Goal: Information Seeking & Learning: Check status

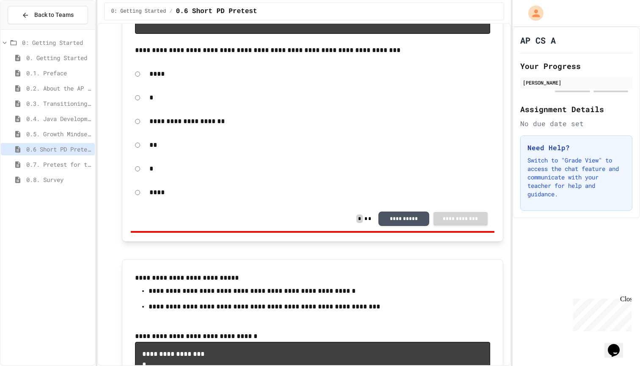
scroll to position [698, 0]
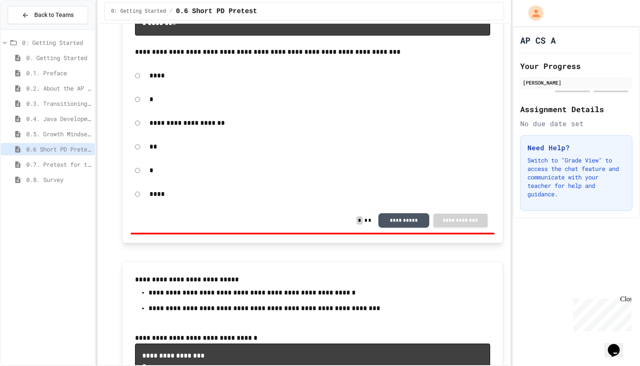
click at [68, 163] on span "0.7. Pretest for the AP CSA Exam" at bounding box center [58, 164] width 65 height 9
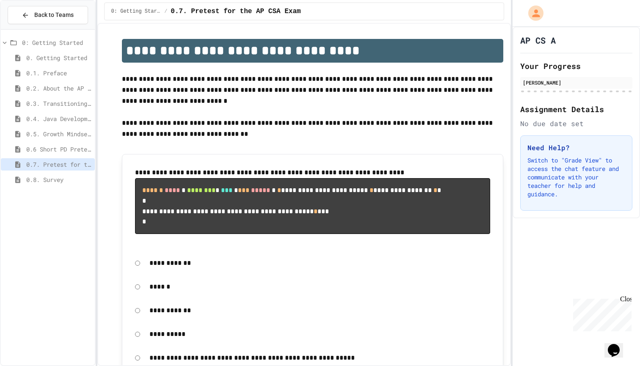
scroll to position [24, 0]
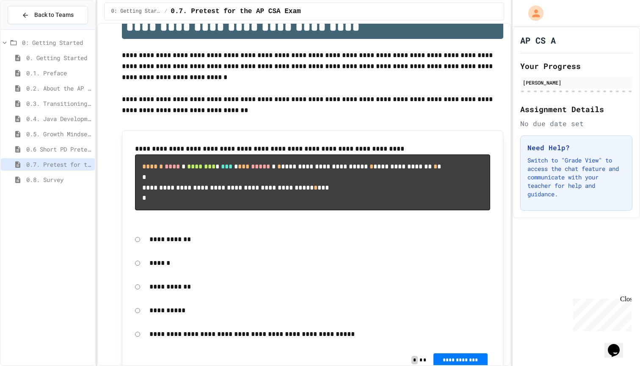
click at [55, 150] on span "0.6 Short PD Pretest" at bounding box center [58, 149] width 65 height 9
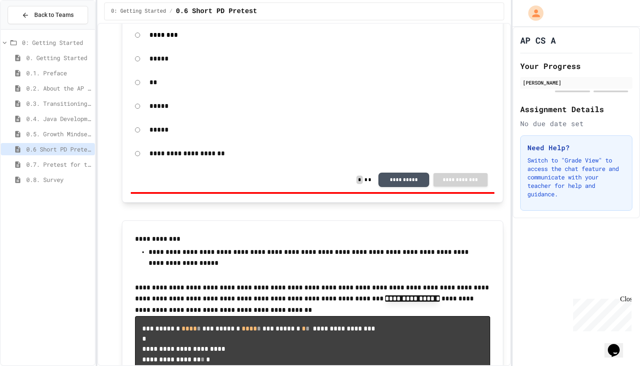
scroll to position [2572, 0]
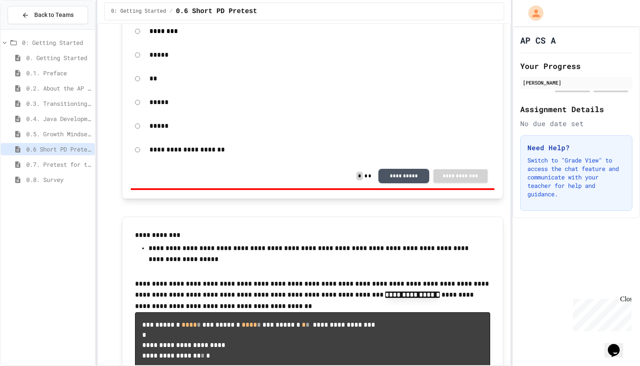
click at [50, 167] on span "0.7. Pretest for the AP CSA Exam" at bounding box center [58, 164] width 65 height 9
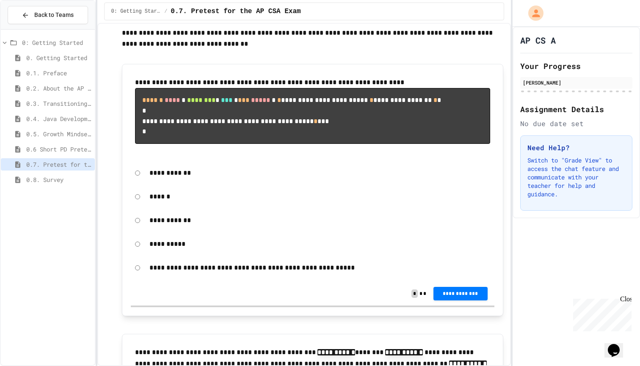
scroll to position [92, 0]
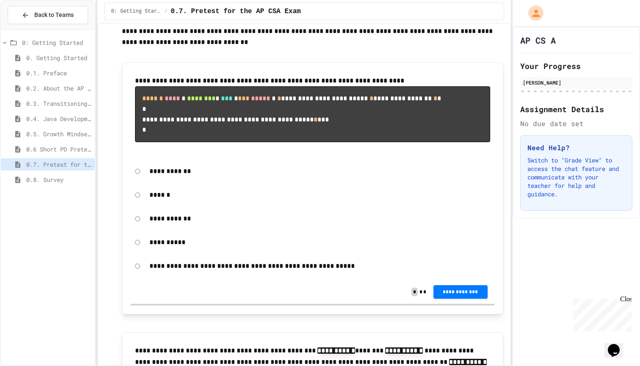
click at [488, 300] on div "**********" at bounding box center [313, 292] width 364 height 24
click at [462, 299] on button "**********" at bounding box center [460, 292] width 54 height 14
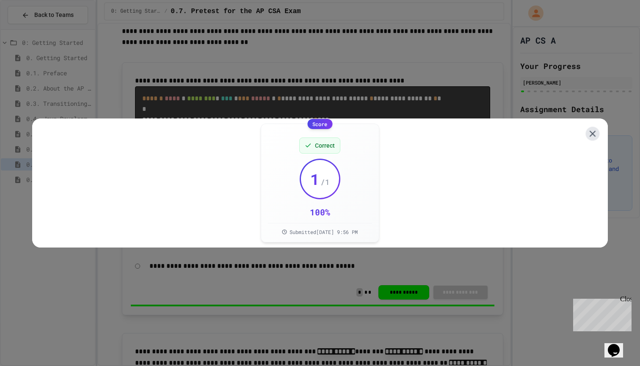
click at [590, 131] on icon at bounding box center [592, 134] width 6 height 6
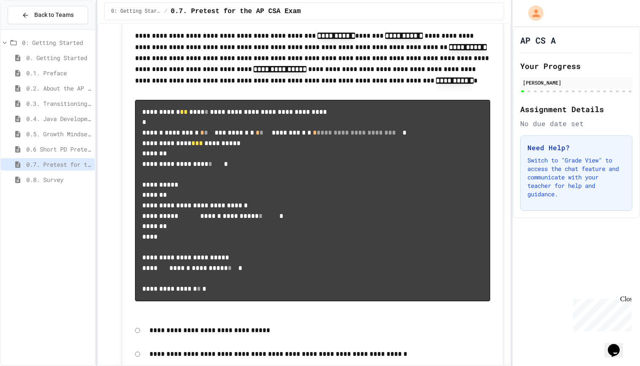
scroll to position [413, 0]
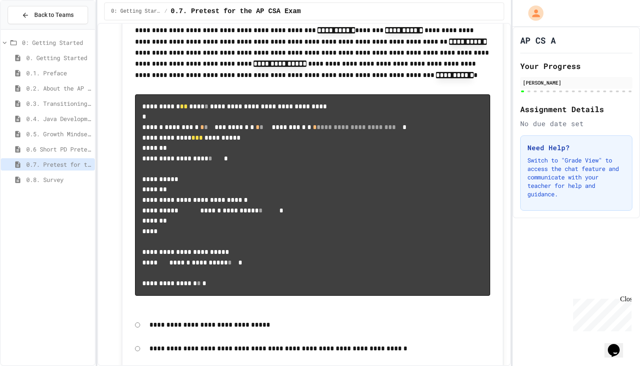
click at [51, 154] on div "0.6 Short PD Pretest" at bounding box center [48, 149] width 94 height 12
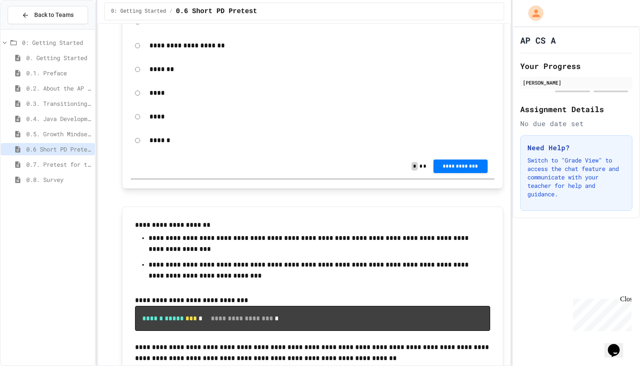
scroll to position [3321, 0]
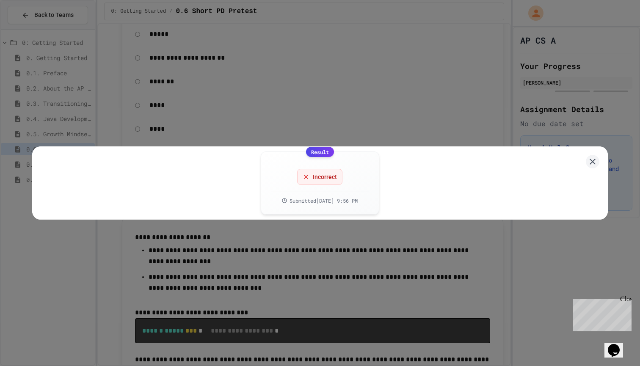
click at [592, 150] on div "Result Incorrect Submitted [DATE] 9:56 PM" at bounding box center [320, 182] width 576 height 73
click at [592, 157] on icon at bounding box center [592, 162] width 10 height 10
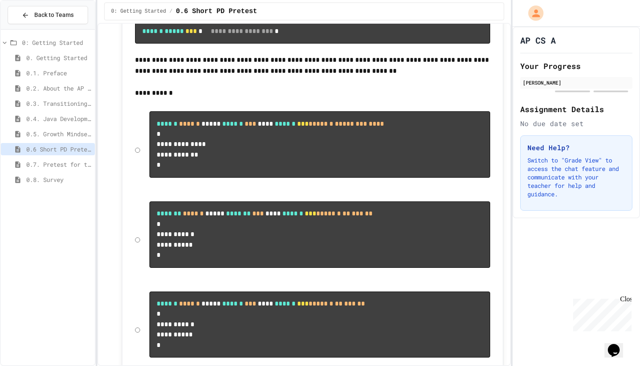
scroll to position [3806, 0]
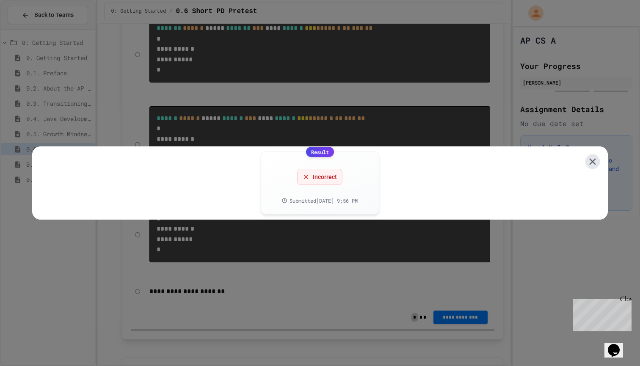
click at [595, 156] on icon at bounding box center [592, 161] width 11 height 11
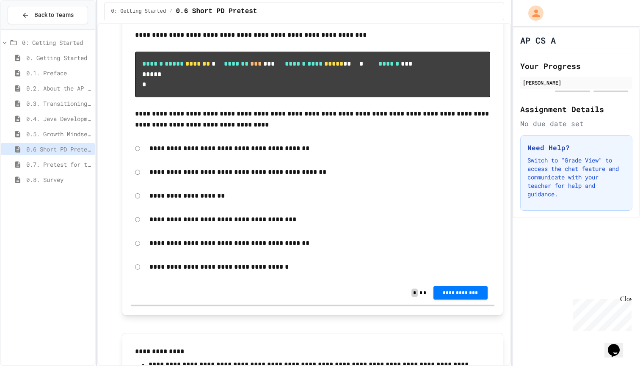
scroll to position [4542, 0]
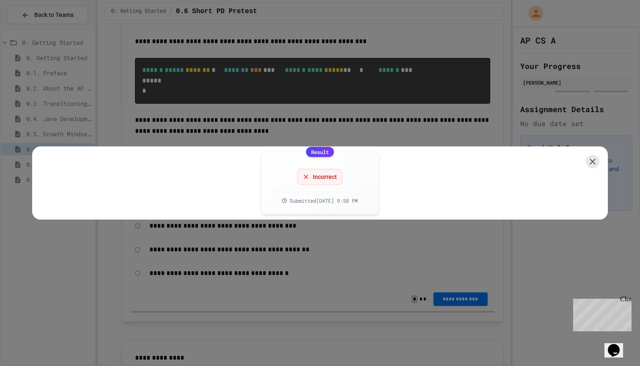
click at [594, 159] on icon at bounding box center [592, 162] width 10 height 10
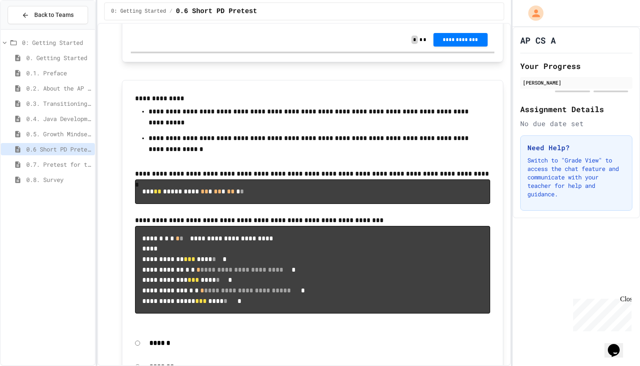
scroll to position [4766, 0]
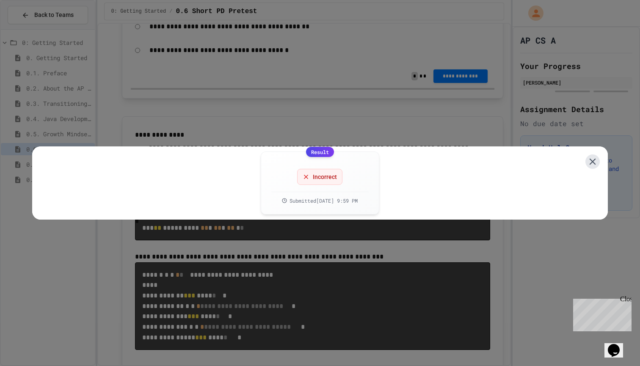
click at [591, 159] on icon at bounding box center [592, 162] width 6 height 6
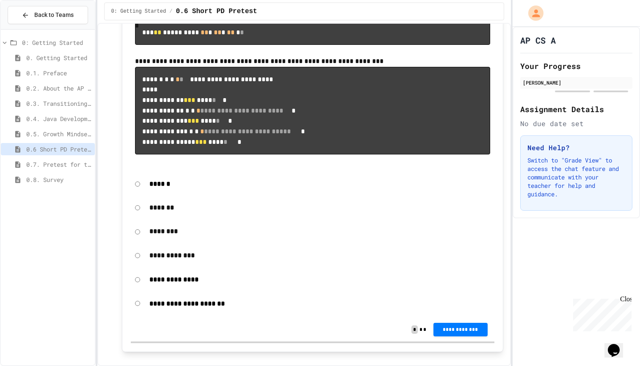
scroll to position [4953, 0]
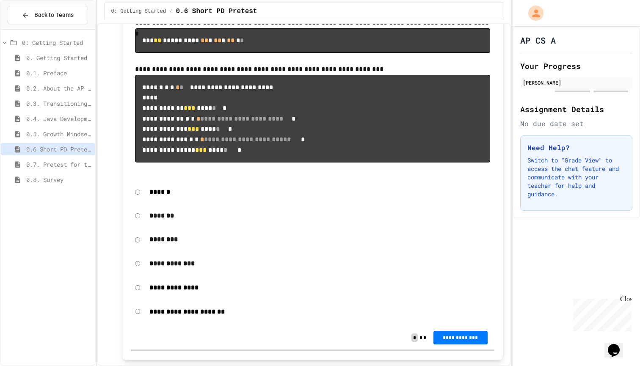
click at [64, 162] on span "0.7. Pretest for the AP CSA Exam" at bounding box center [58, 164] width 65 height 9
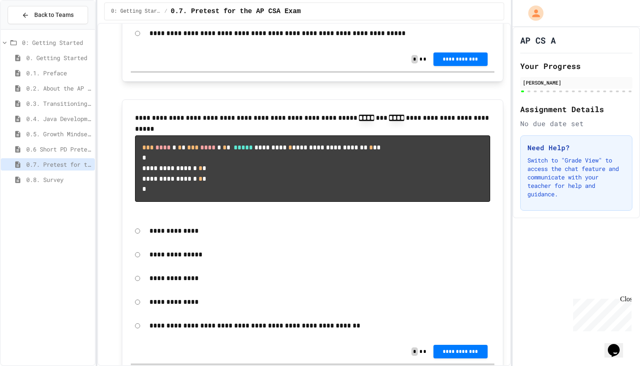
scroll to position [804, 0]
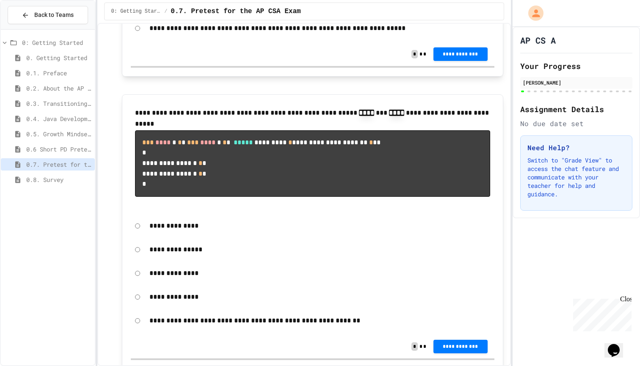
click at [68, 149] on span "0.6 Short PD Pretest" at bounding box center [58, 149] width 65 height 9
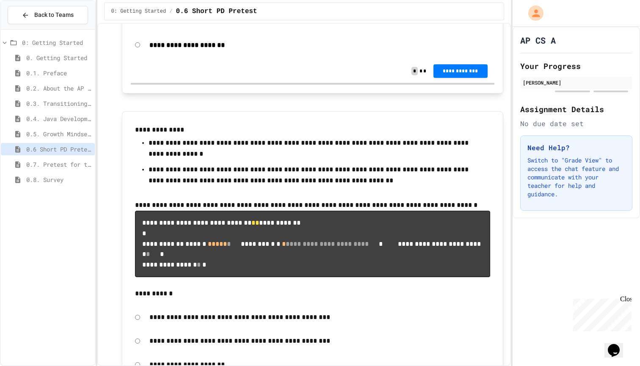
scroll to position [5212, 0]
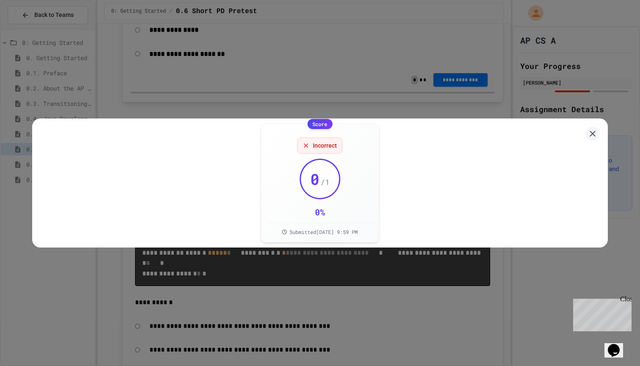
click at [531, 262] on div "Score Incorrect 0 / 1 0 % Submitted [DATE] 9:59 PM" at bounding box center [320, 183] width 640 height 366
click at [592, 132] on icon at bounding box center [592, 133] width 11 height 11
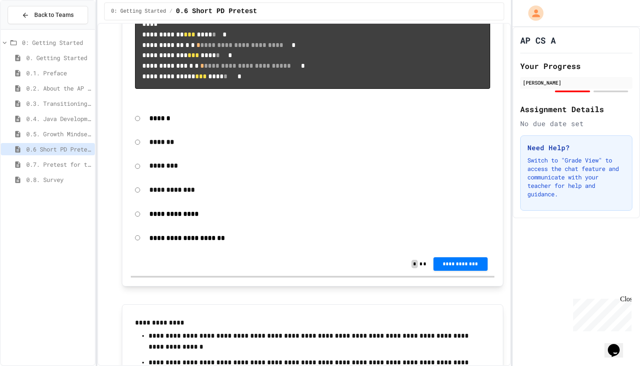
scroll to position [4903, 0]
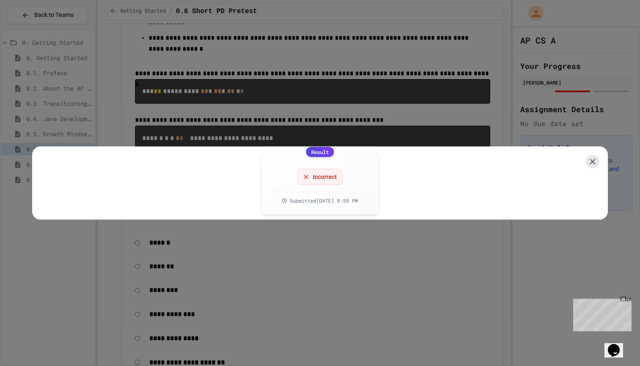
click at [591, 157] on icon at bounding box center [593, 162] width 10 height 10
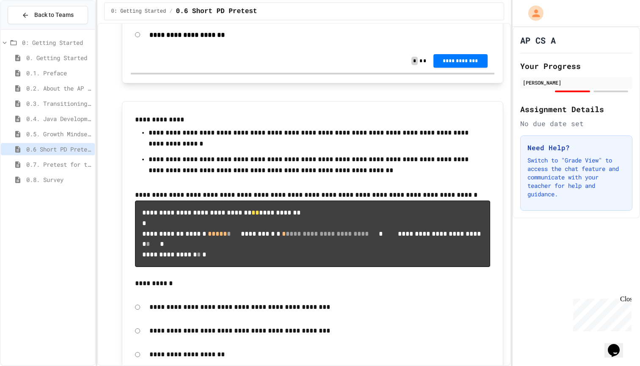
scroll to position [5238, 0]
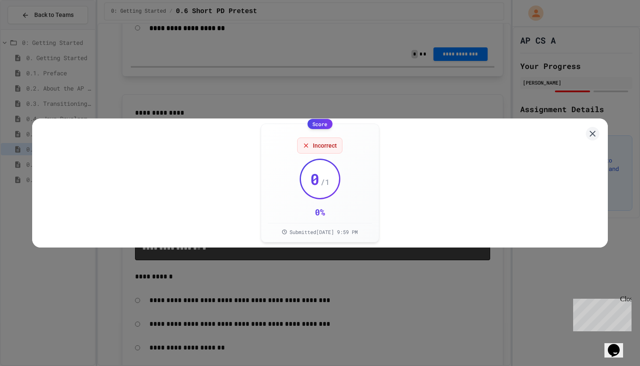
click at [416, 269] on div "Score Incorrect 0 / 1 0 % Submitted [DATE] 9:59 PM" at bounding box center [320, 183] width 640 height 366
click at [595, 129] on icon at bounding box center [592, 134] width 10 height 10
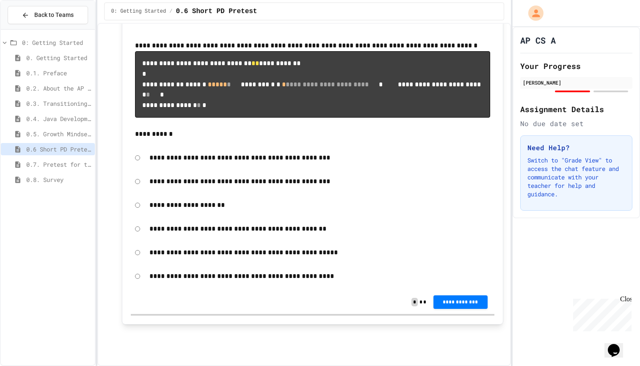
scroll to position [5791, 0]
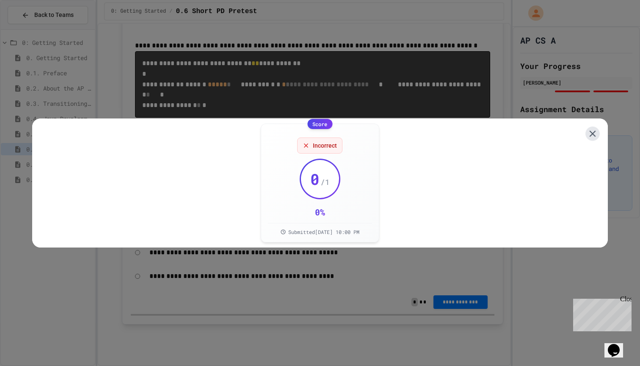
click at [589, 129] on icon at bounding box center [592, 133] width 11 height 11
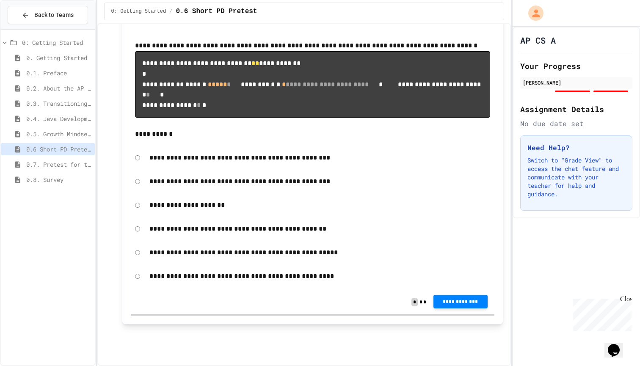
scroll to position [6209, 0]
click at [445, 302] on span "**********" at bounding box center [460, 301] width 41 height 7
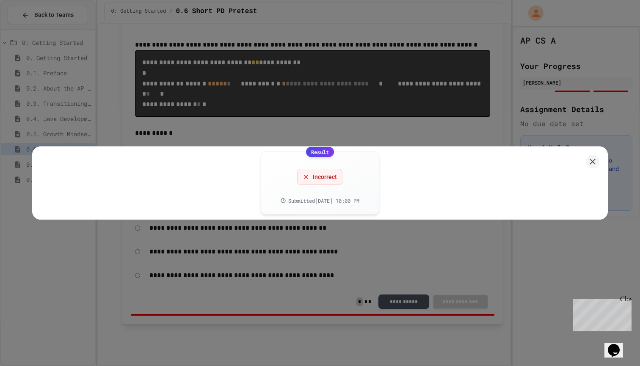
click at [413, 233] on div "Result Incorrect Submitted [DATE] 10:00 PM" at bounding box center [320, 183] width 640 height 366
click at [448, 235] on div "Result Incorrect Submitted [DATE] 10:00 PM" at bounding box center [320, 183] width 640 height 366
click at [591, 160] on icon at bounding box center [592, 162] width 10 height 10
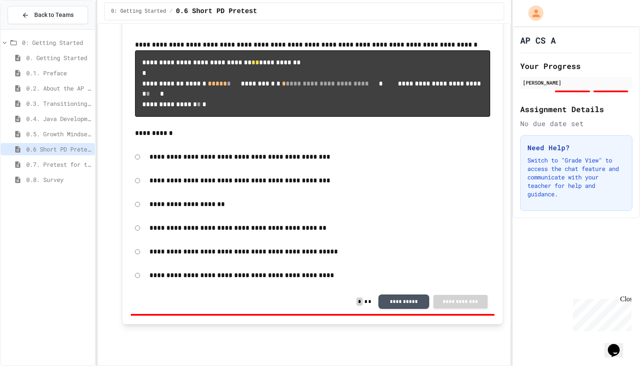
click at [39, 162] on span "0.7. Pretest for the AP CSA Exam" at bounding box center [58, 164] width 65 height 9
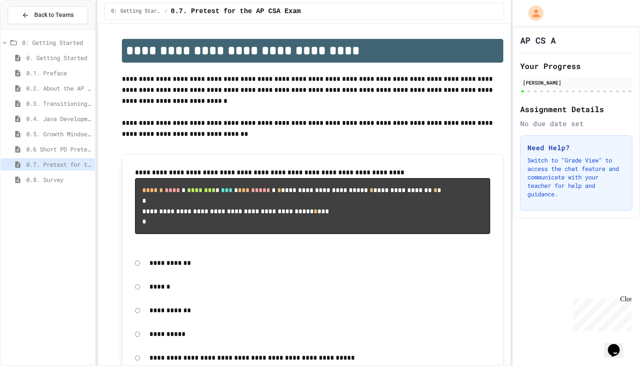
click at [65, 182] on span "0.8. Survey" at bounding box center [58, 179] width 65 height 9
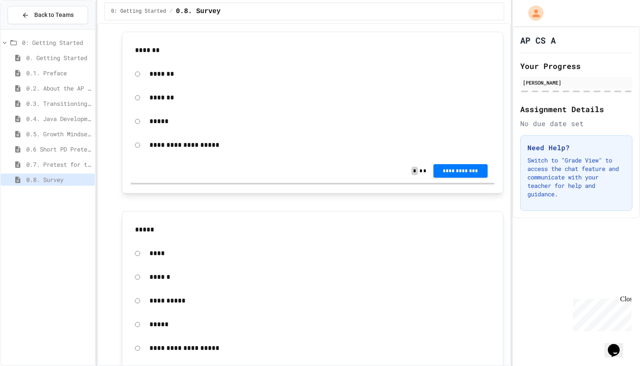
scroll to position [367, 0]
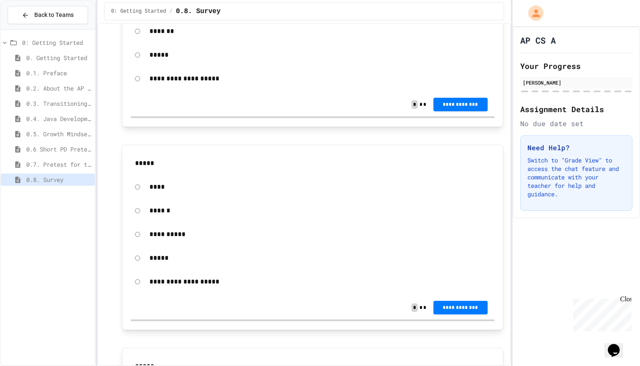
click at [49, 168] on span "0.7. Pretest for the AP CSA Exam" at bounding box center [58, 164] width 65 height 9
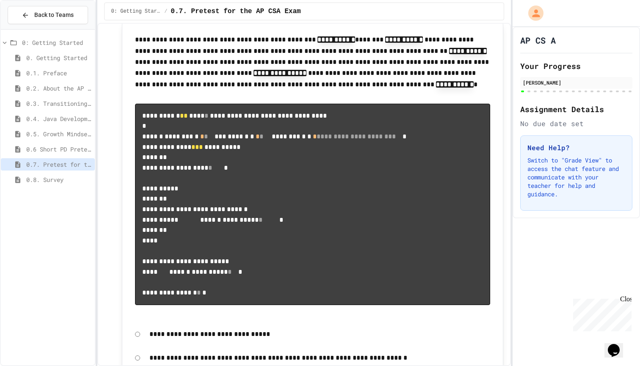
scroll to position [382, 0]
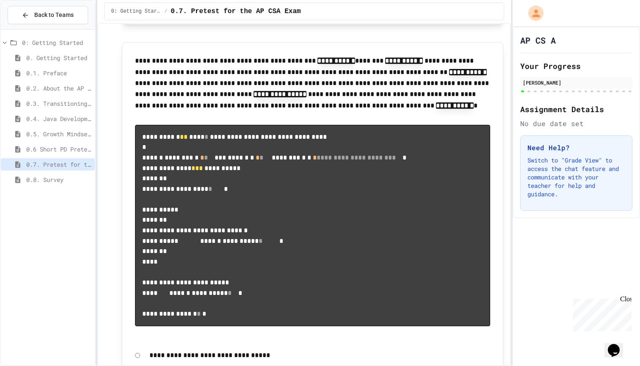
click at [71, 121] on span "0.4. Java Development Environments" at bounding box center [58, 118] width 65 height 9
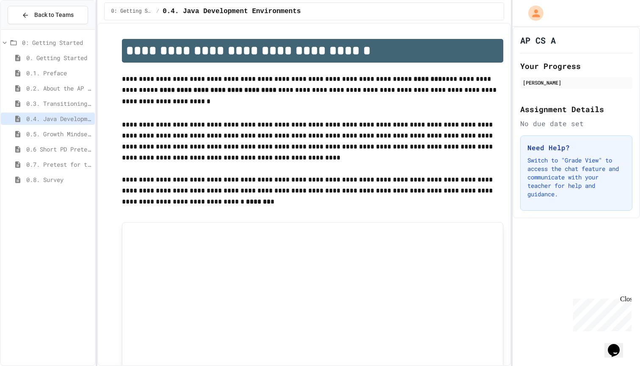
scroll to position [24, 0]
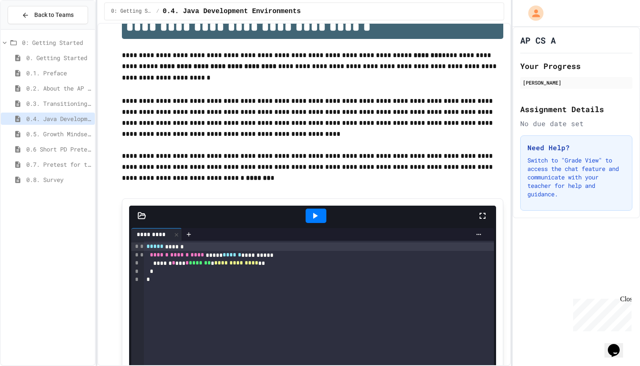
click at [49, 165] on span "0.7. Pretest for the AP CSA Exam" at bounding box center [58, 164] width 65 height 9
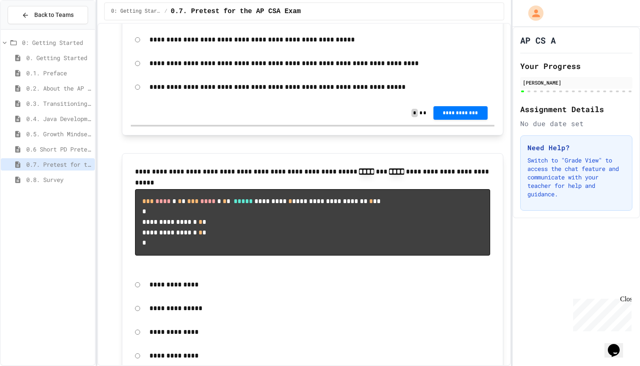
scroll to position [743, 0]
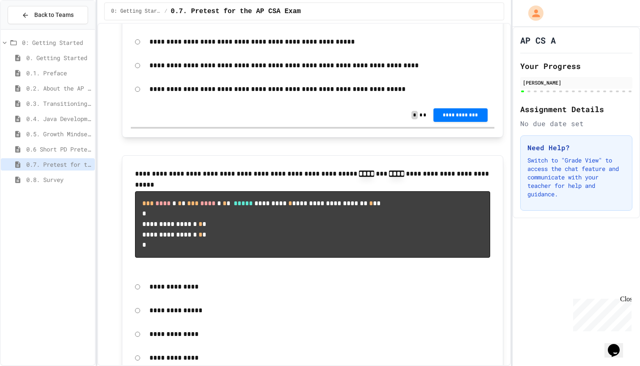
click at [143, 52] on div "**********" at bounding box center [313, 41] width 364 height 19
click at [467, 121] on button "**********" at bounding box center [460, 114] width 54 height 14
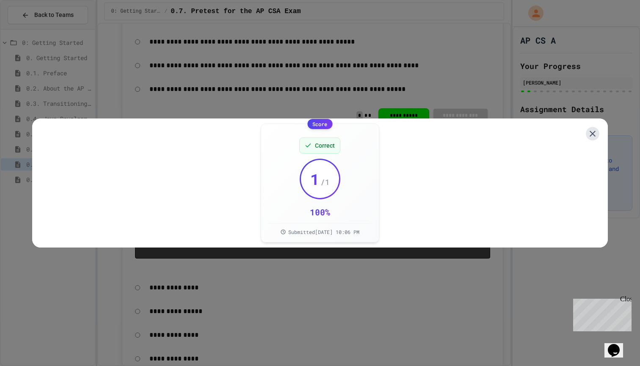
click at [592, 134] on icon at bounding box center [592, 134] width 10 height 10
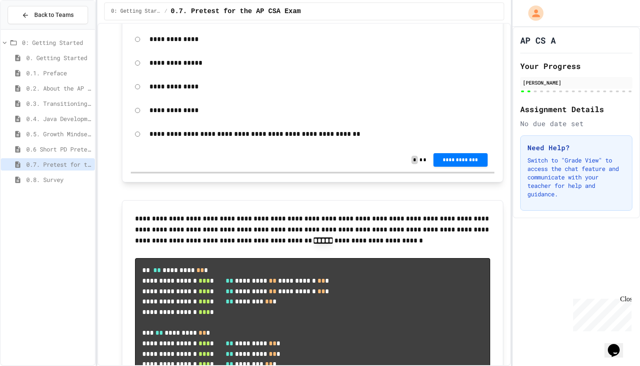
scroll to position [996, 0]
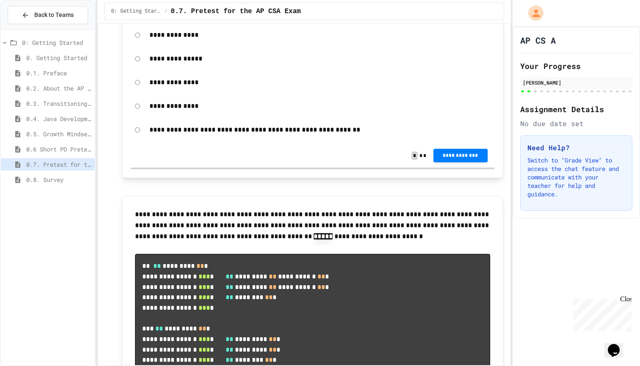
click at [481, 159] on span "**********" at bounding box center [460, 155] width 41 height 7
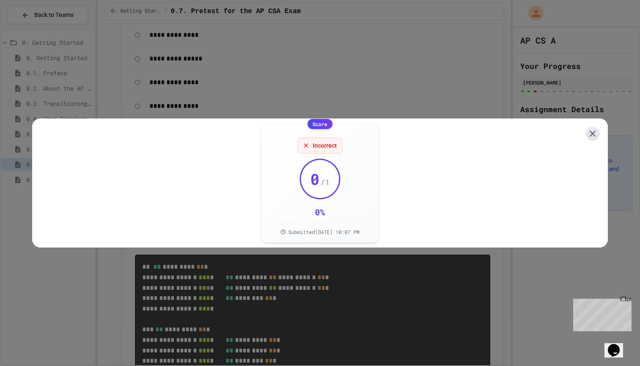
click at [591, 129] on icon at bounding box center [592, 134] width 11 height 11
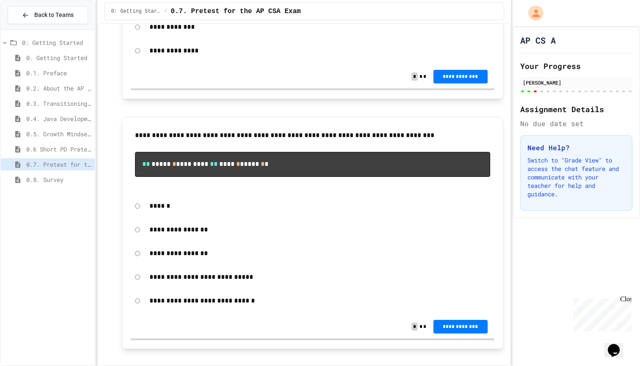
scroll to position [1645, 0]
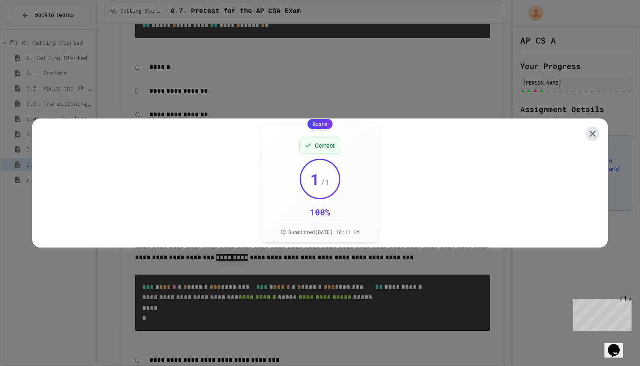
click at [596, 135] on icon at bounding box center [592, 133] width 11 height 11
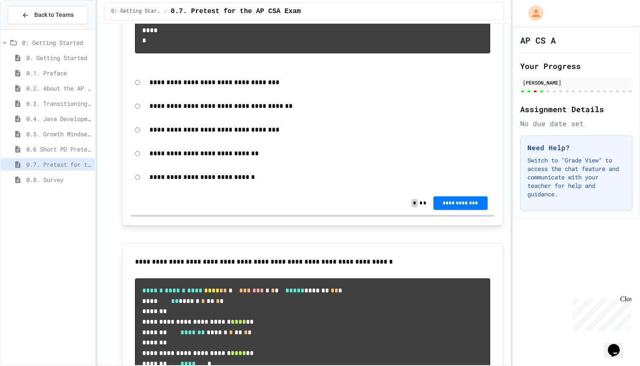
scroll to position [1850, 0]
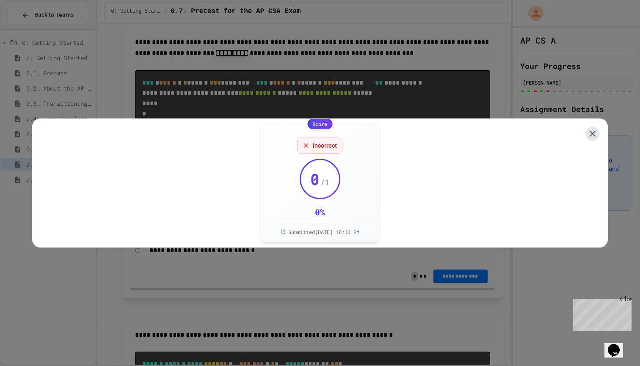
click at [594, 129] on icon at bounding box center [592, 134] width 11 height 11
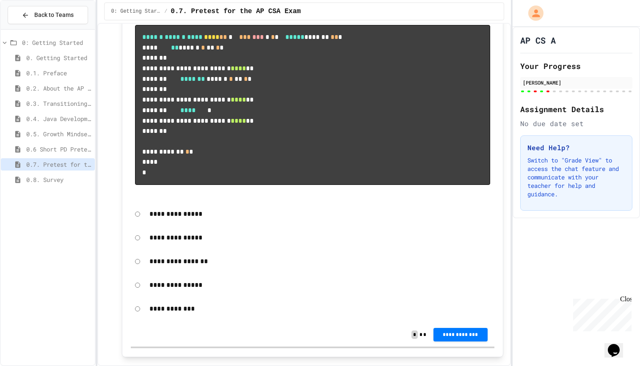
scroll to position [2166, 0]
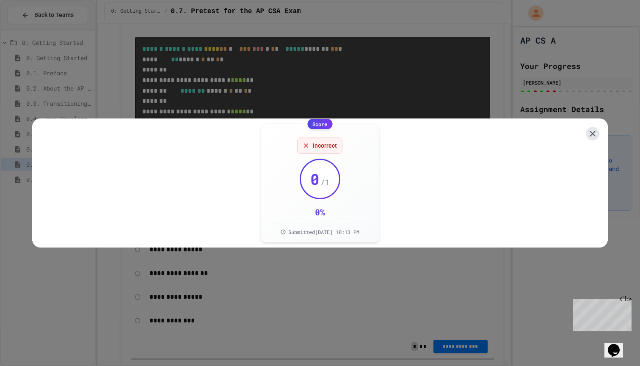
click at [593, 132] on icon at bounding box center [592, 134] width 10 height 10
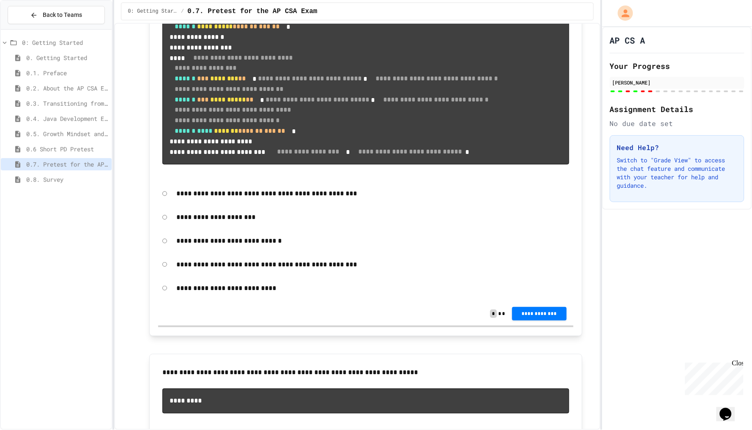
scroll to position [2589, 0]
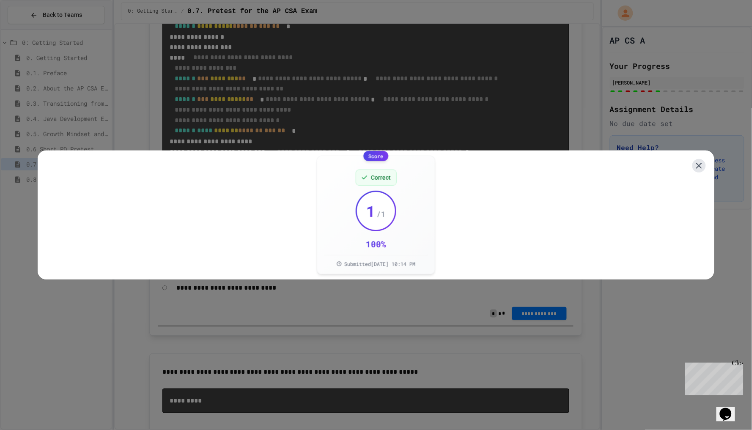
click at [639, 163] on icon at bounding box center [699, 166] width 6 height 6
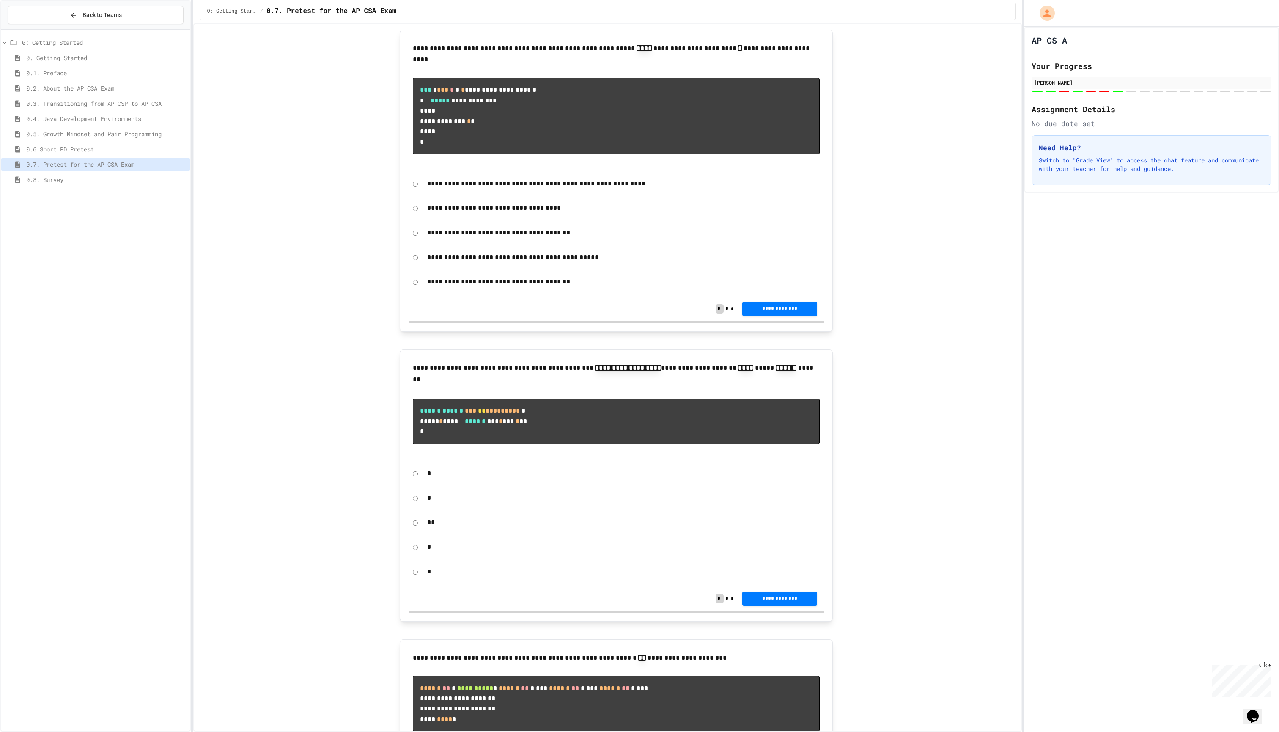
scroll to position [3251, 0]
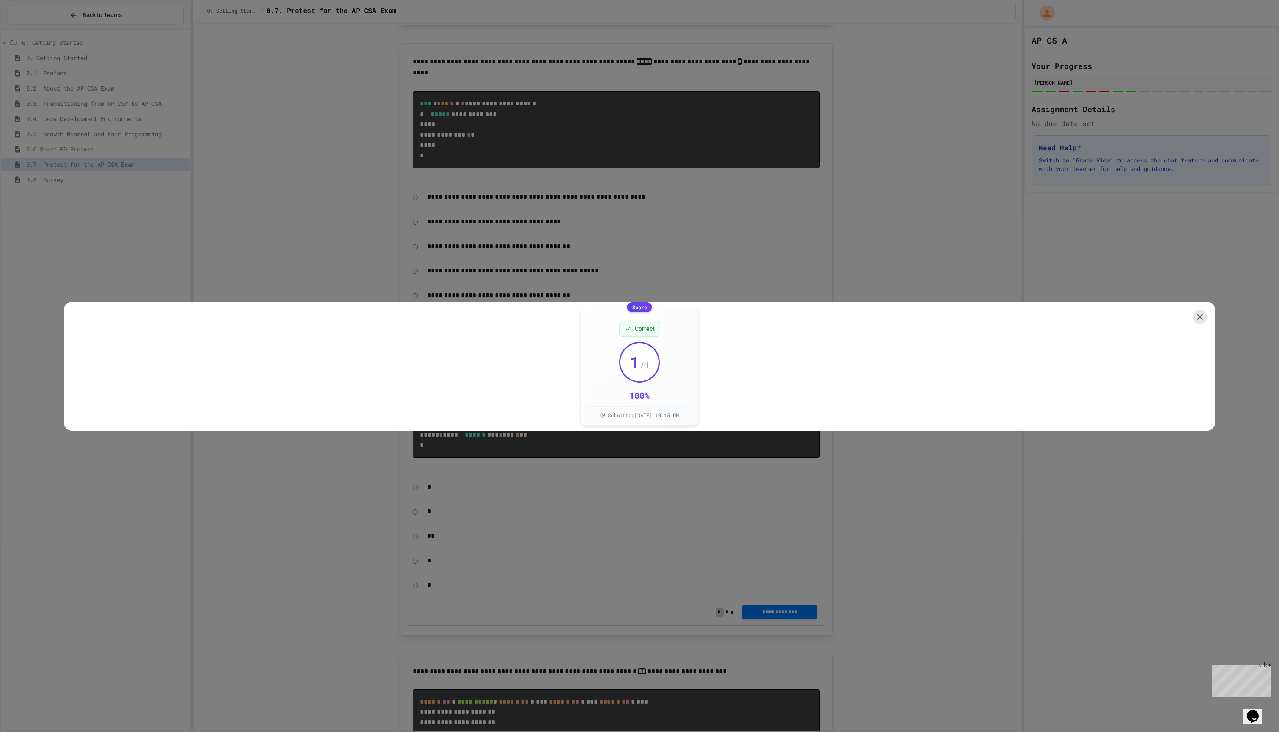
click at [639, 311] on icon at bounding box center [1200, 316] width 11 height 11
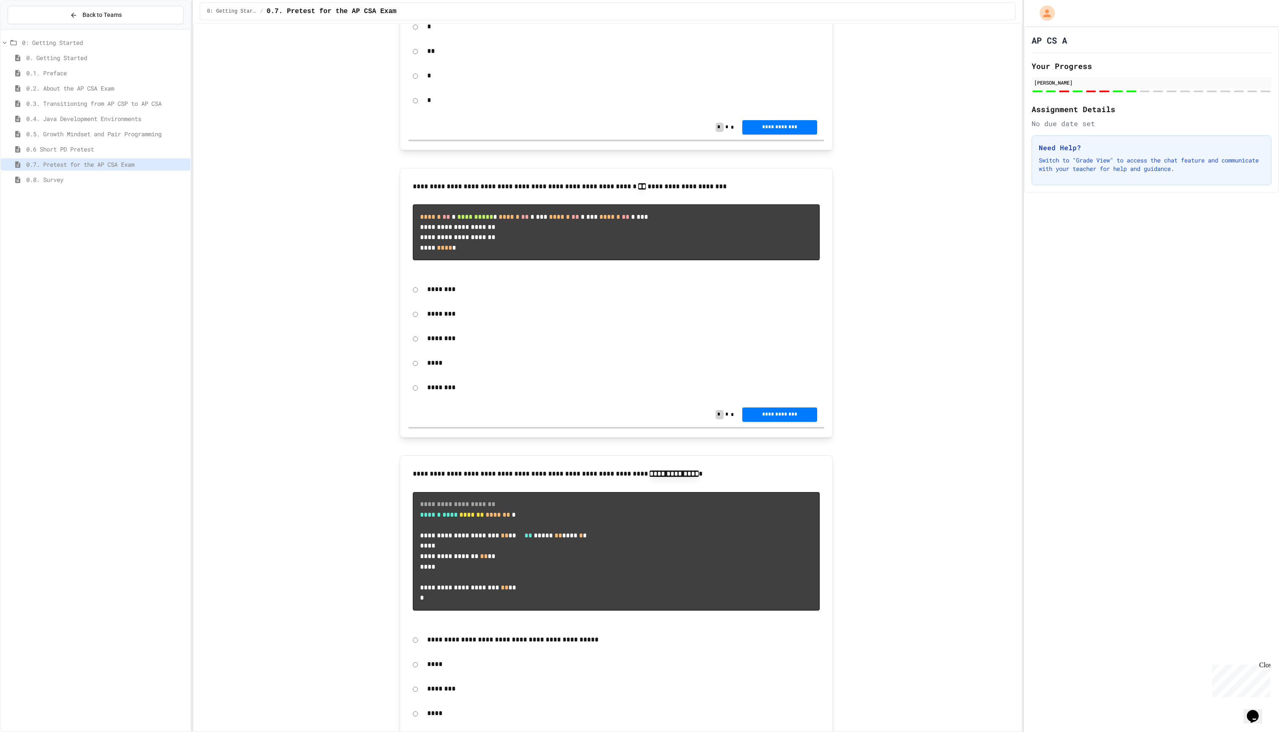
scroll to position [3750, 0]
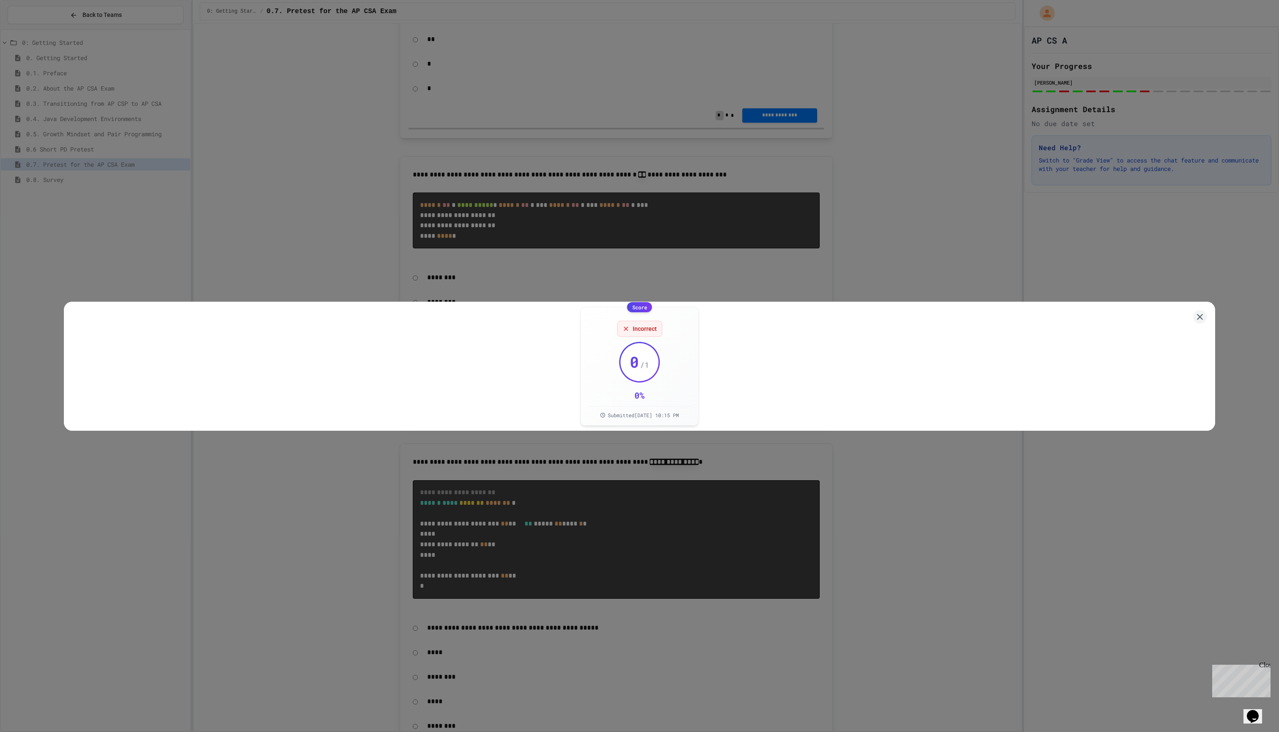
click at [639, 302] on div "Score Incorrect 0 / 1 0 % Submitted [DATE] 10:15 PM" at bounding box center [640, 366] width 1152 height 129
click at [639, 312] on icon at bounding box center [1200, 317] width 10 height 10
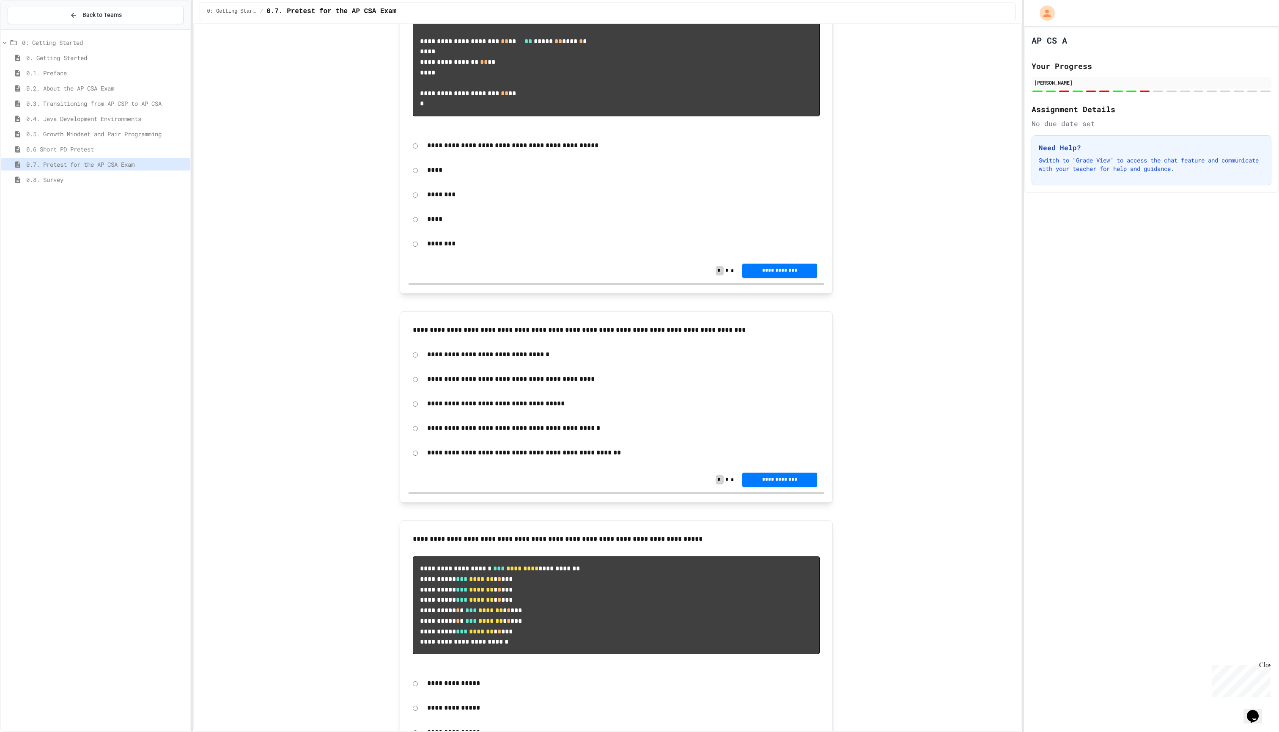
scroll to position [4236, 0]
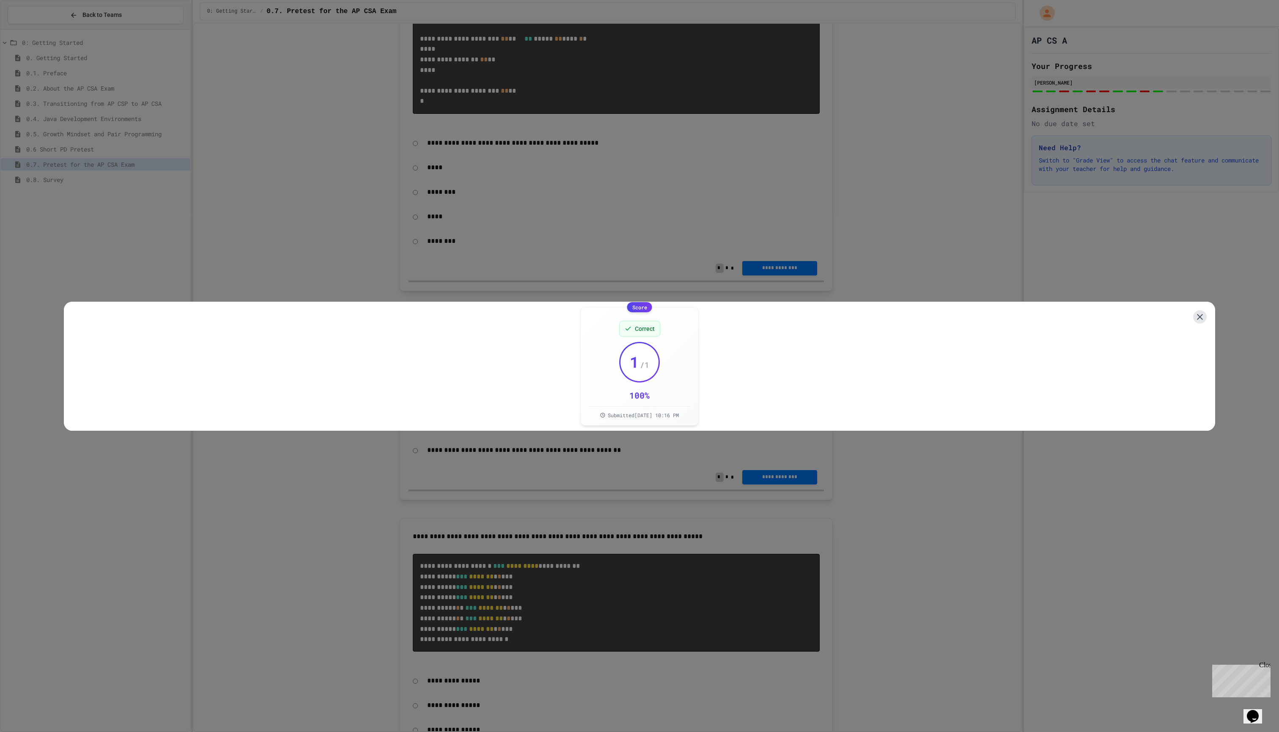
click at [639, 314] on icon at bounding box center [1200, 317] width 10 height 10
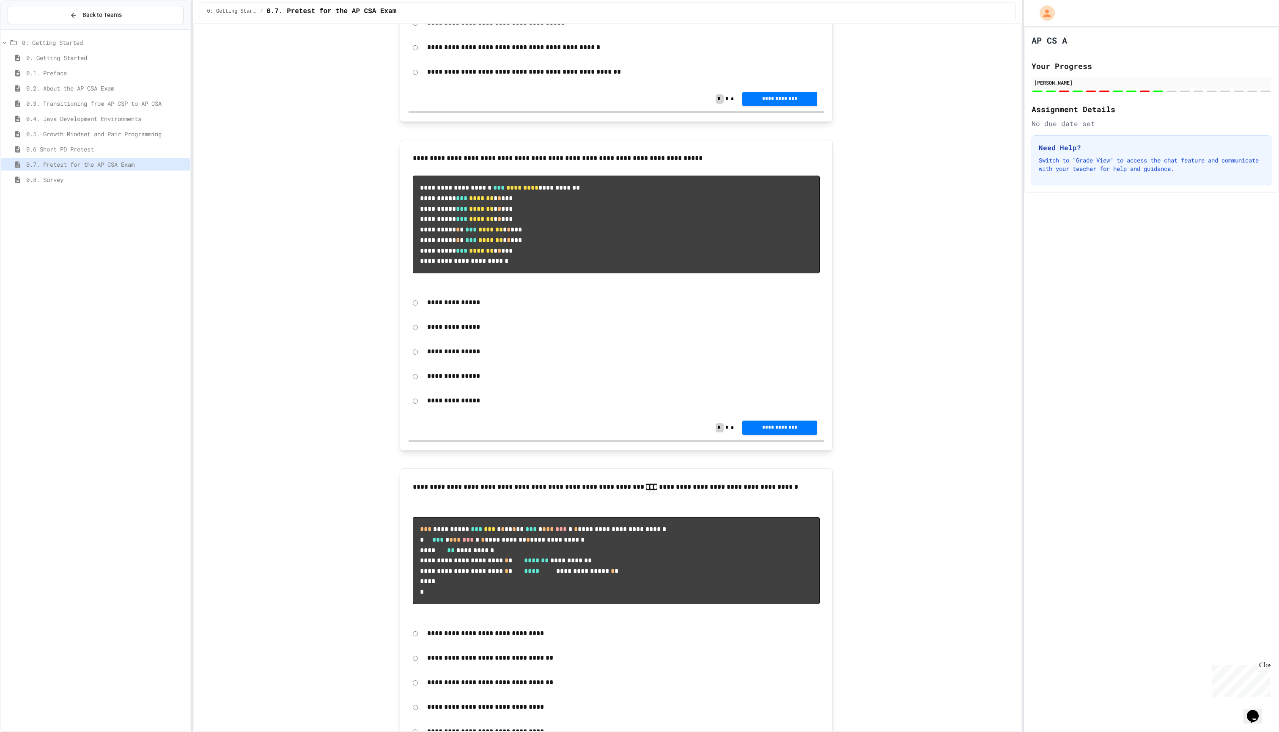
scroll to position [4587, 0]
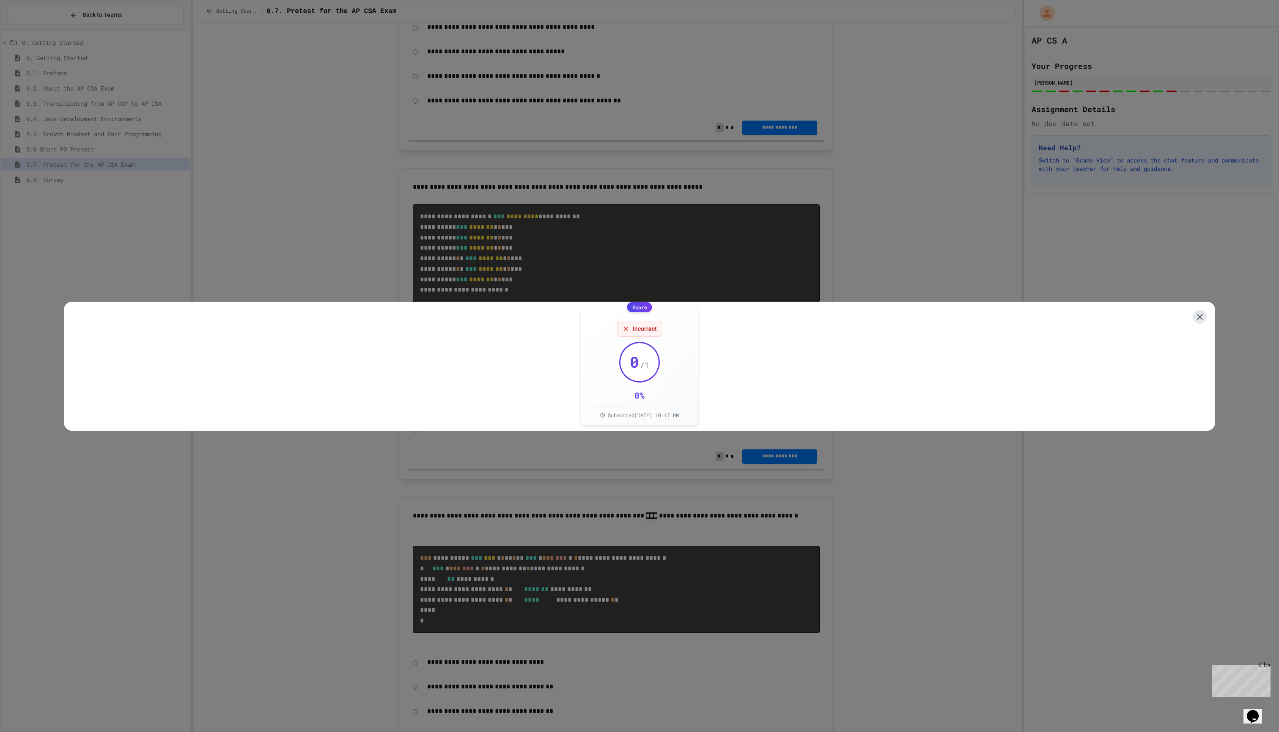
click at [639, 312] on icon at bounding box center [1200, 317] width 10 height 10
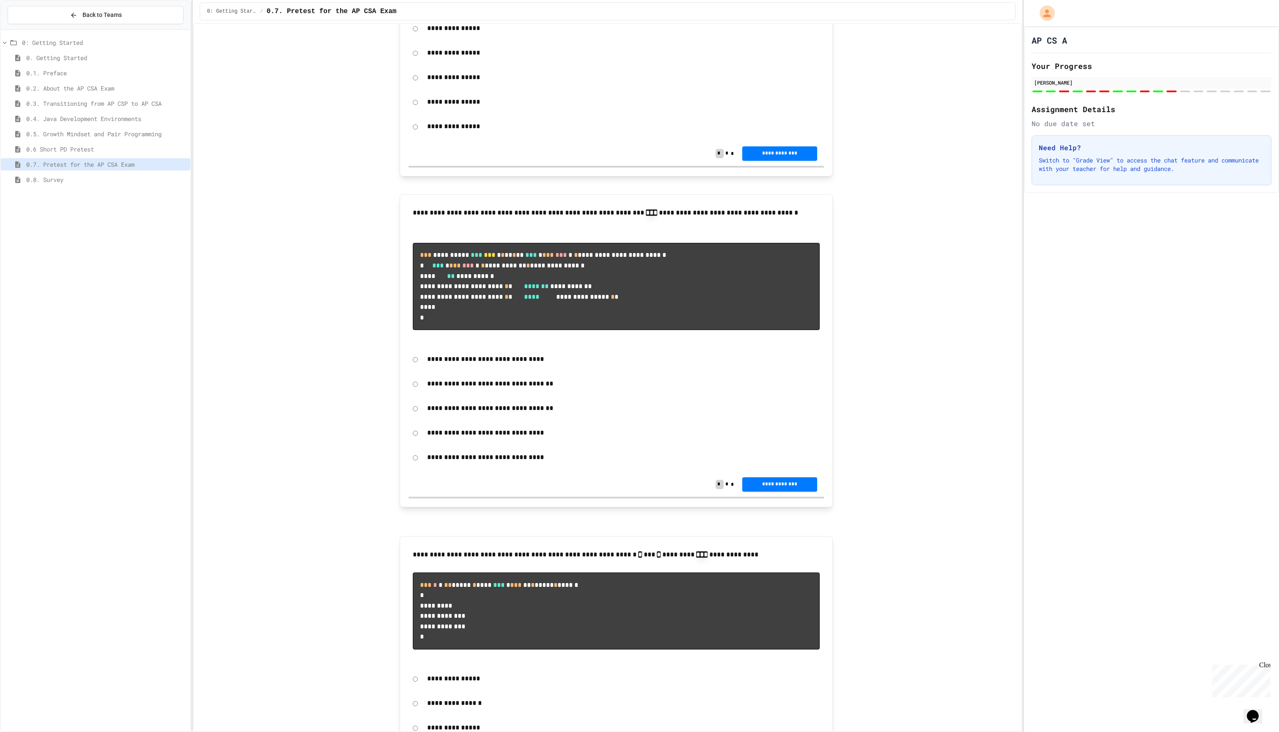
scroll to position [4898, 0]
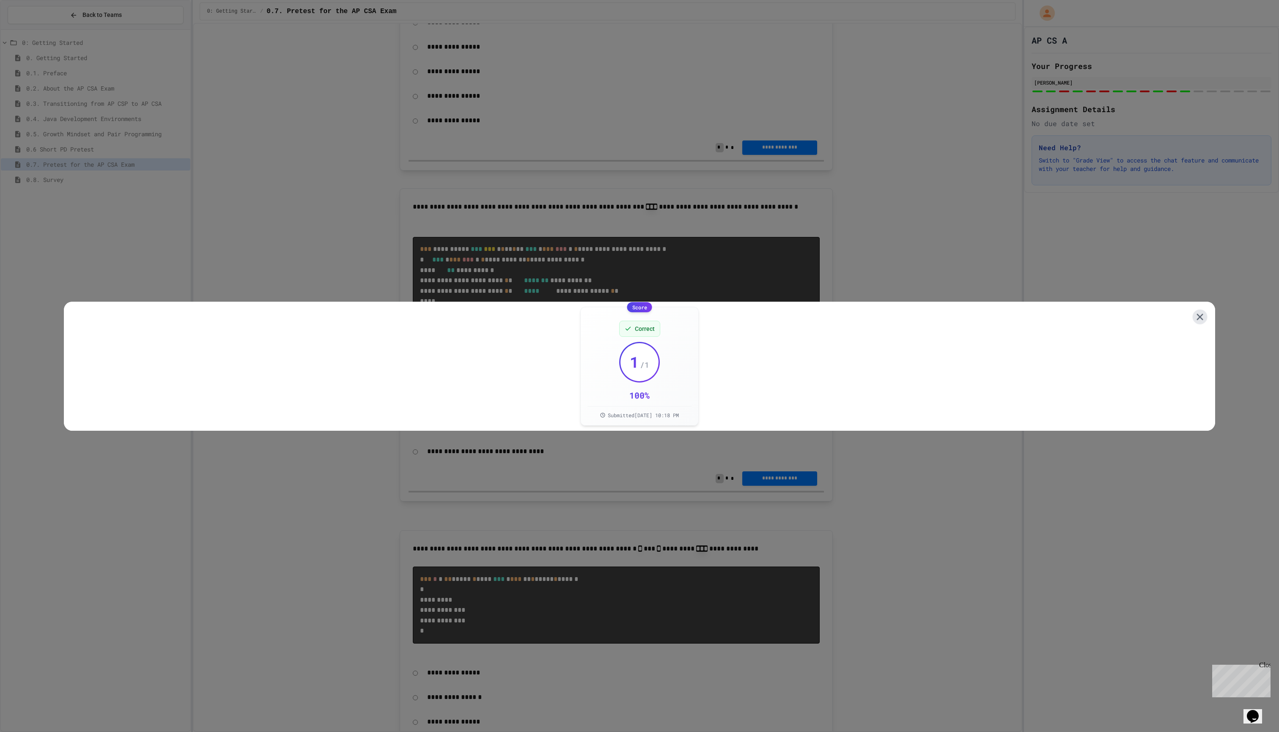
click at [639, 311] on icon at bounding box center [1200, 316] width 11 height 11
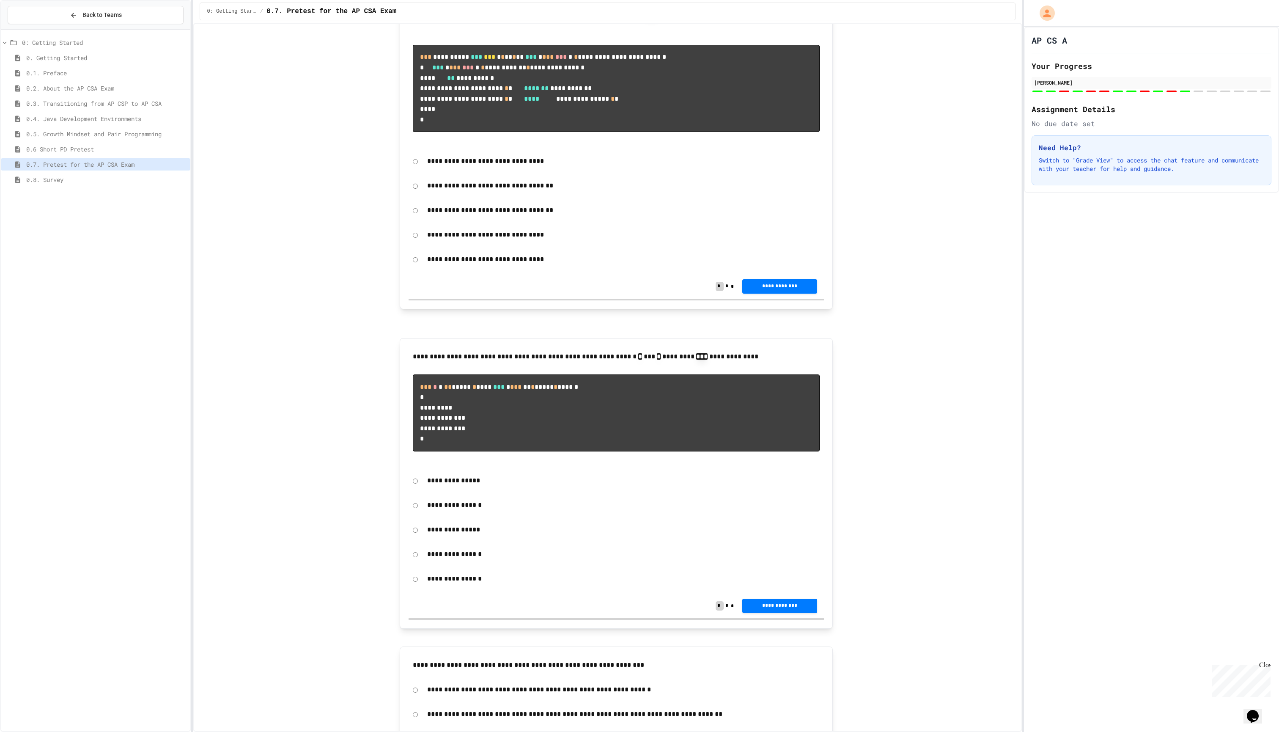
scroll to position [5110, 0]
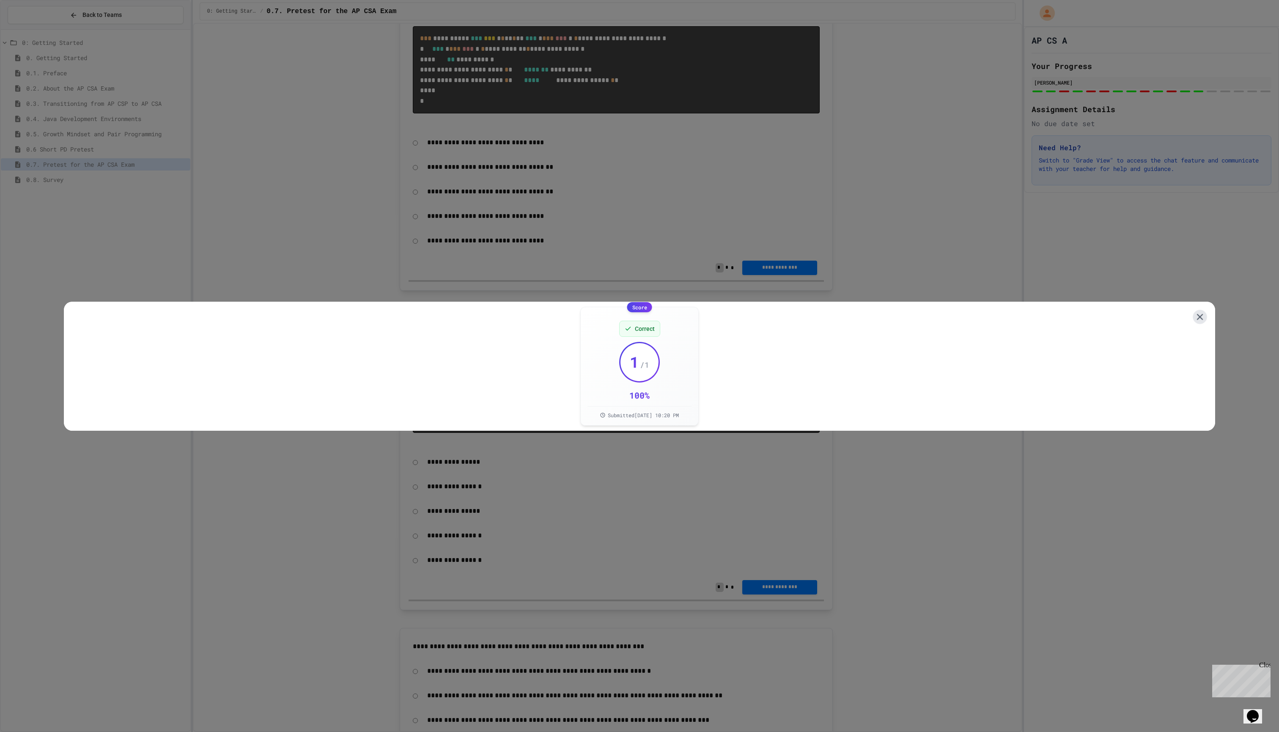
click at [639, 311] on icon at bounding box center [1200, 316] width 11 height 11
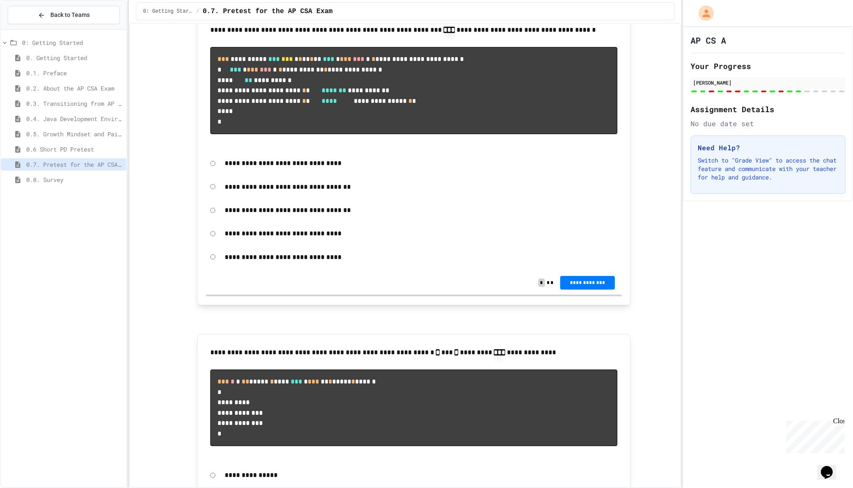
scroll to position [0, 0]
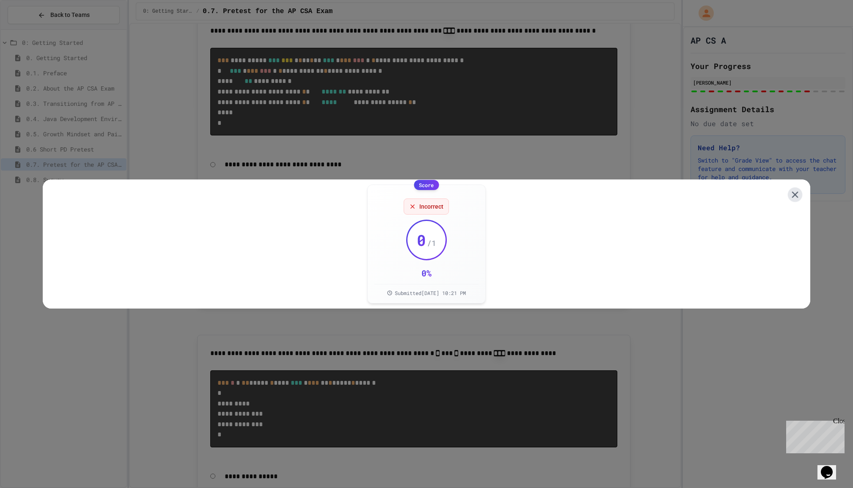
click at [639, 190] on icon at bounding box center [794, 194] width 11 height 11
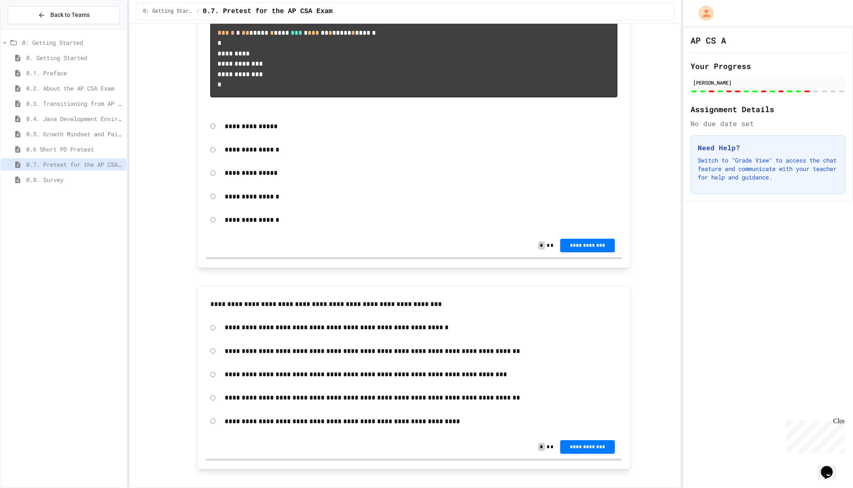
scroll to position [5243, 0]
drag, startPoint x: 405, startPoint y: 414, endPoint x: 393, endPoint y: 418, distance: 13.1
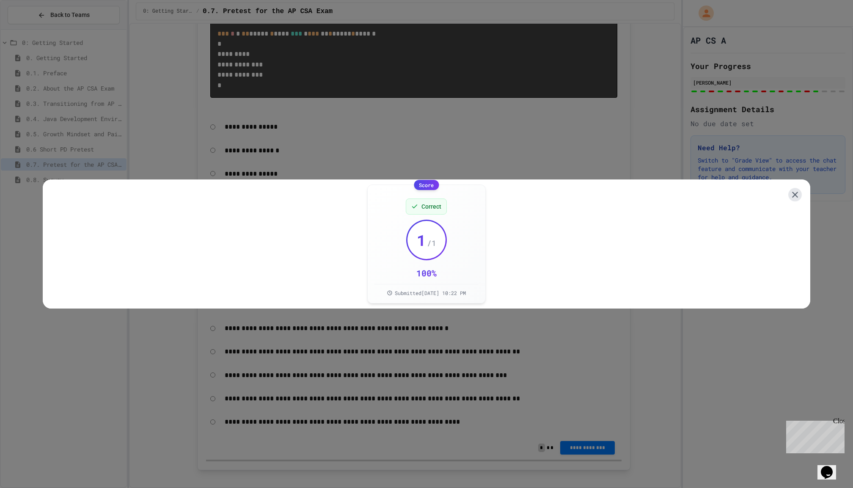
click at [639, 197] on icon at bounding box center [795, 195] width 10 height 10
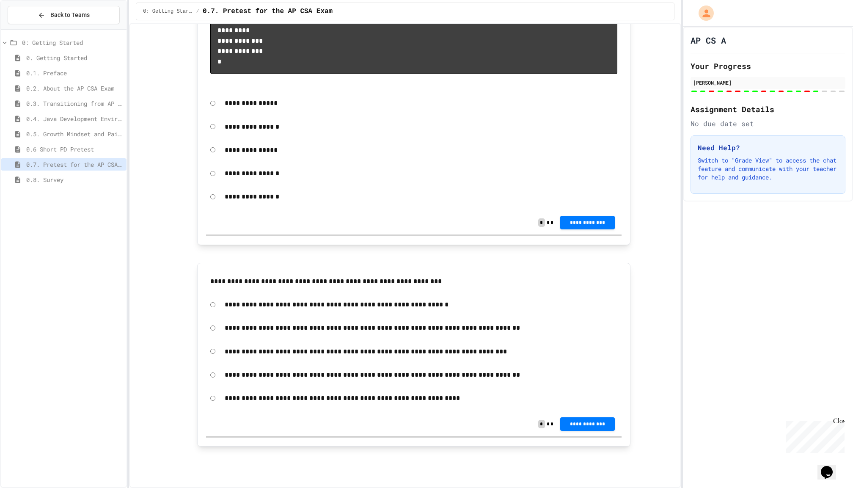
scroll to position [5669, 0]
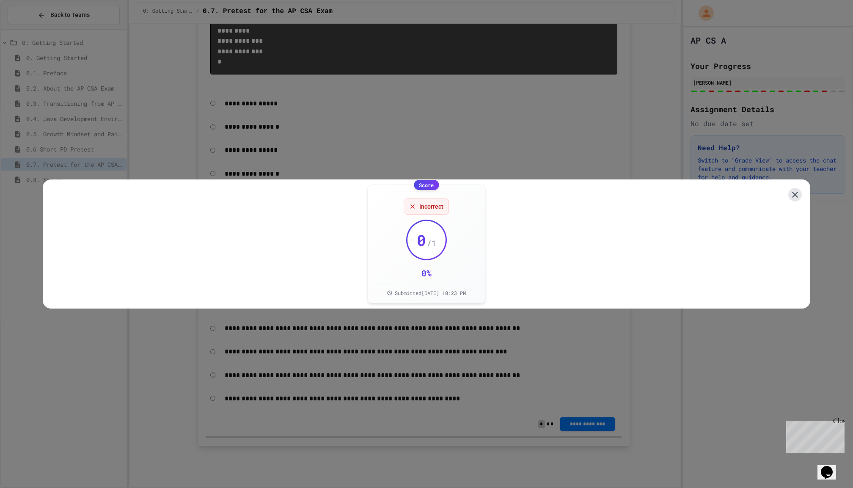
click at [639, 190] on icon at bounding box center [795, 195] width 10 height 10
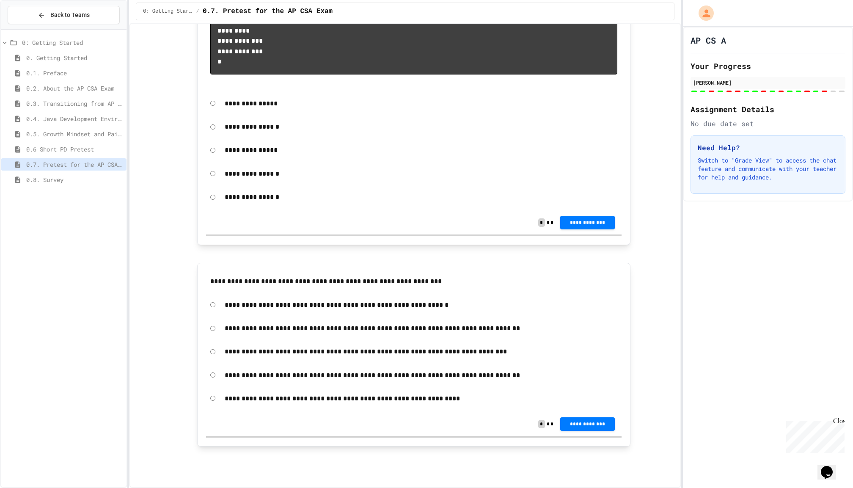
scroll to position [5971, 0]
click at [571, 225] on span "**********" at bounding box center [587, 221] width 41 height 7
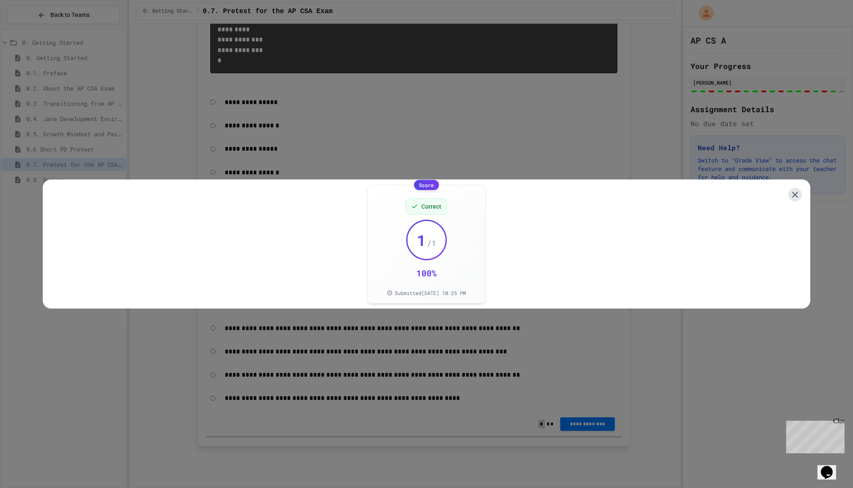
click at [639, 190] on icon at bounding box center [795, 195] width 10 height 10
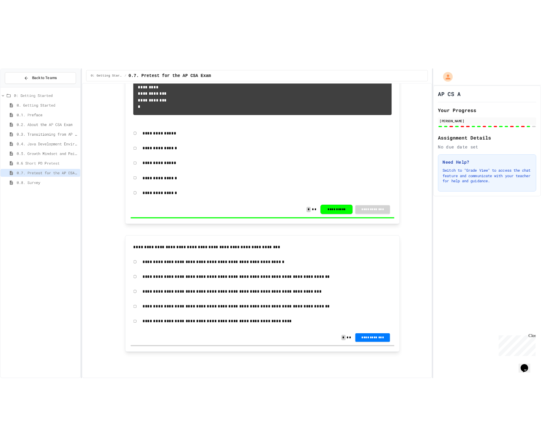
scroll to position [6126, 0]
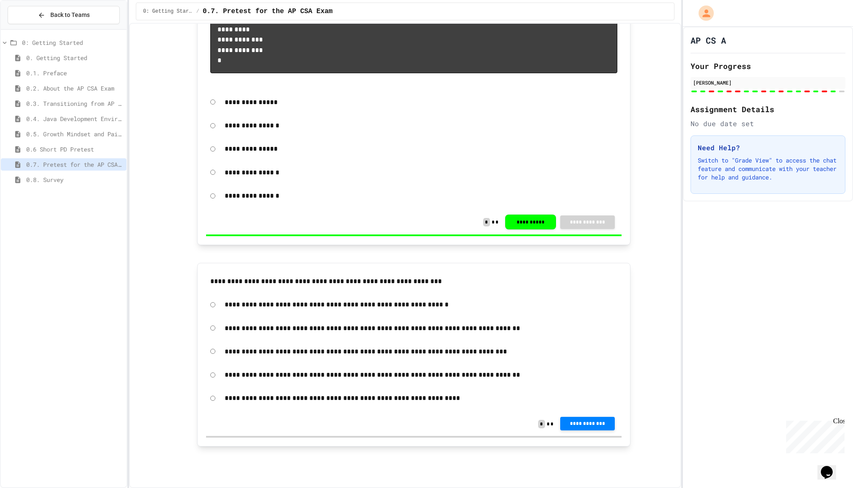
click at [579, 366] on span "**********" at bounding box center [587, 423] width 41 height 7
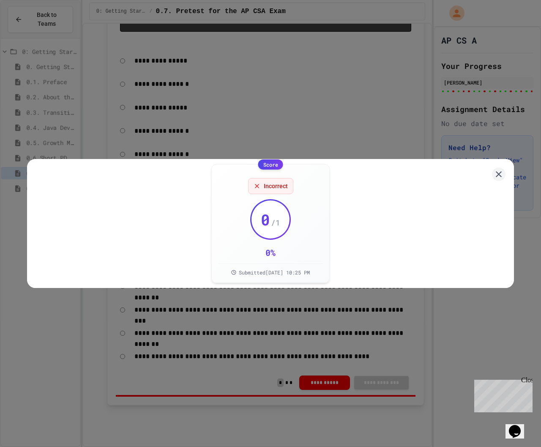
click at [511, 169] on div "Score Incorrect 0 / 1 0 % Submitted [DATE] 10:25 PM" at bounding box center [270, 223] width 487 height 129
click at [501, 171] on icon at bounding box center [499, 174] width 6 height 6
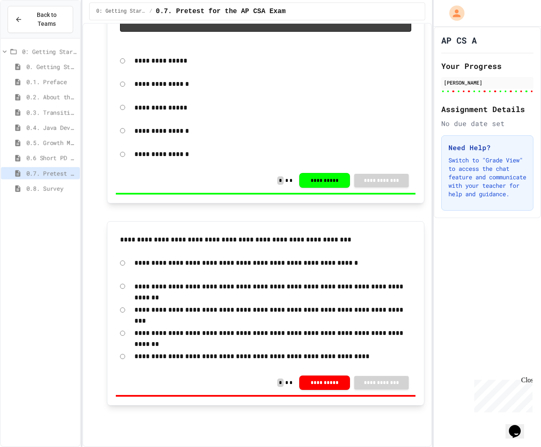
scroll to position [6319, 0]
click at [53, 185] on span "0.8. Survey" at bounding box center [51, 188] width 50 height 9
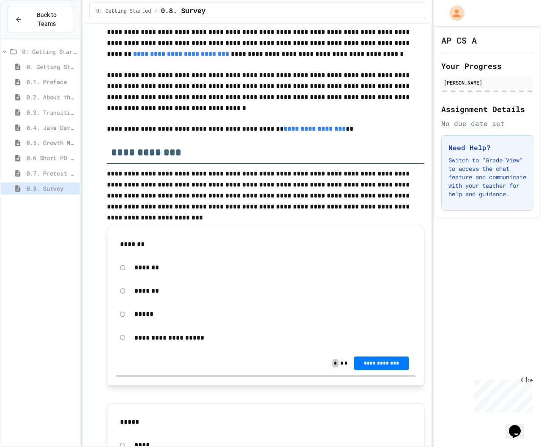
scroll to position [139, 0]
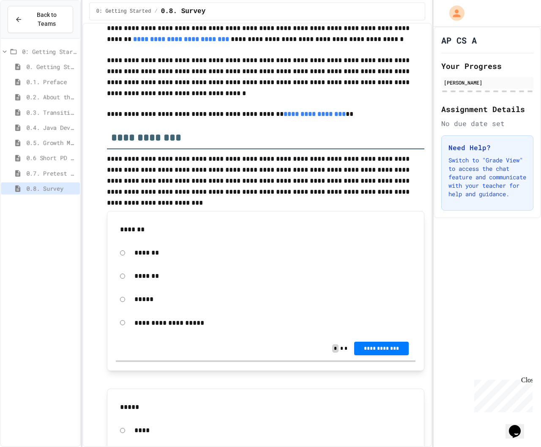
click at [120, 258] on div "*******" at bounding box center [266, 252] width 300 height 19
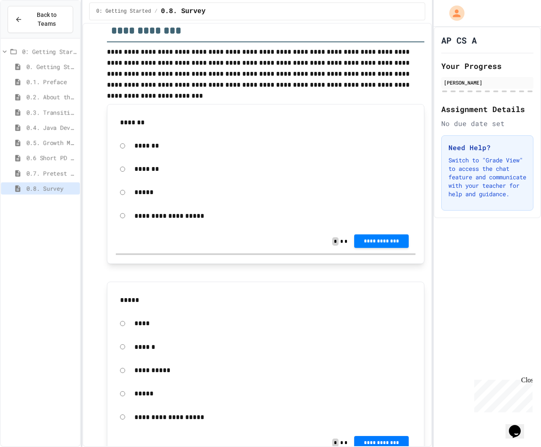
click at [386, 240] on span "**********" at bounding box center [381, 241] width 41 height 7
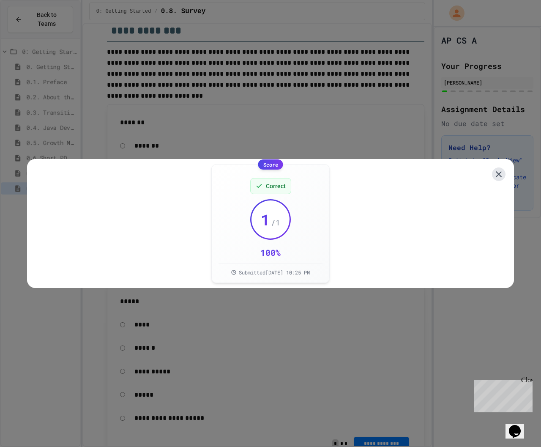
click at [504, 172] on icon at bounding box center [499, 174] width 10 height 10
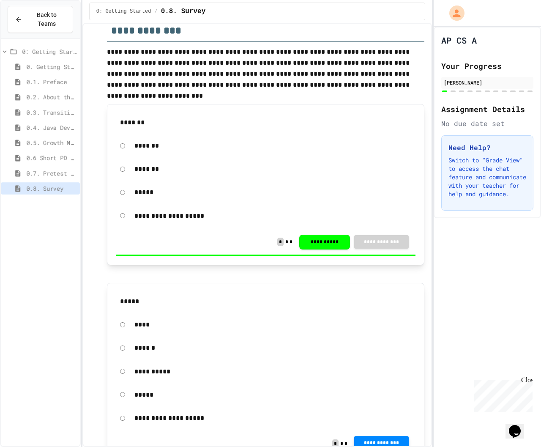
click at [373, 366] on button "**********" at bounding box center [382, 444] width 54 height 14
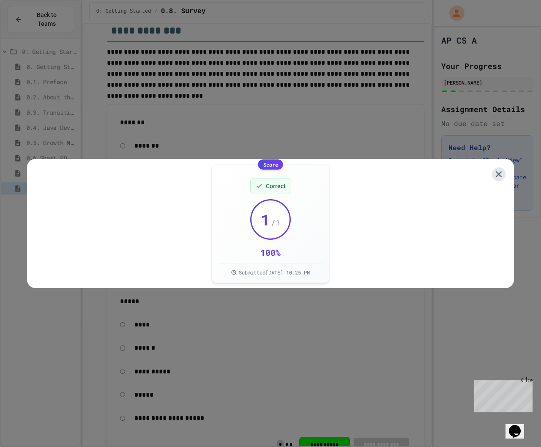
click at [497, 171] on icon at bounding box center [499, 174] width 6 height 6
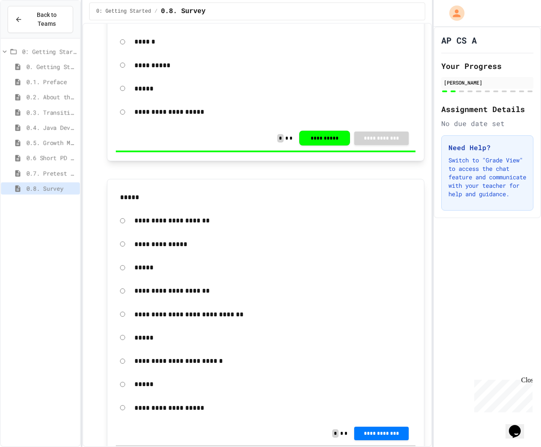
scroll to position [557, 0]
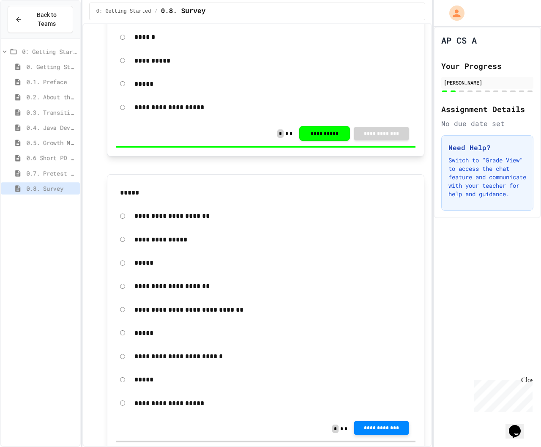
click at [366, 366] on span "**********" at bounding box center [381, 428] width 41 height 7
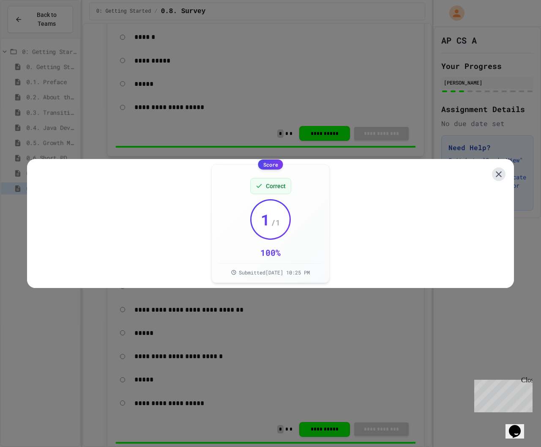
click at [502, 169] on icon at bounding box center [499, 174] width 10 height 10
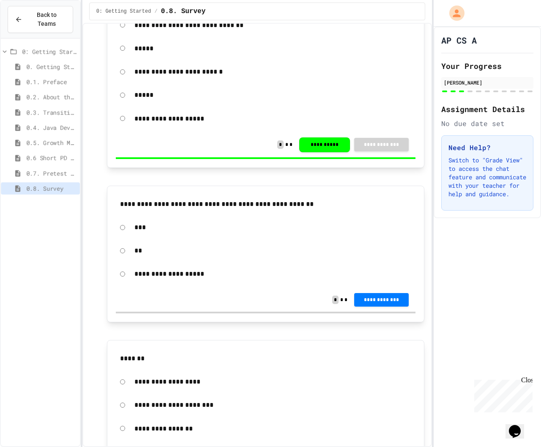
scroll to position [865, 0]
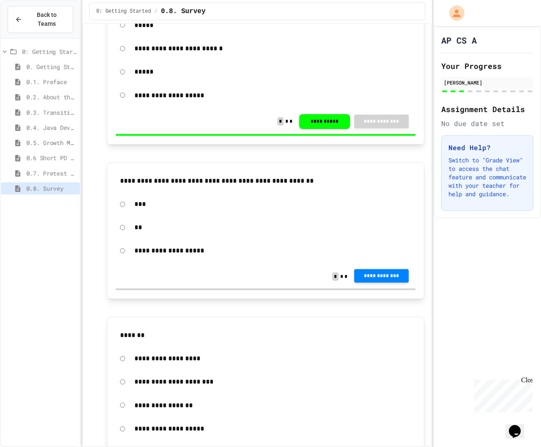
click at [371, 276] on span "**********" at bounding box center [381, 275] width 41 height 7
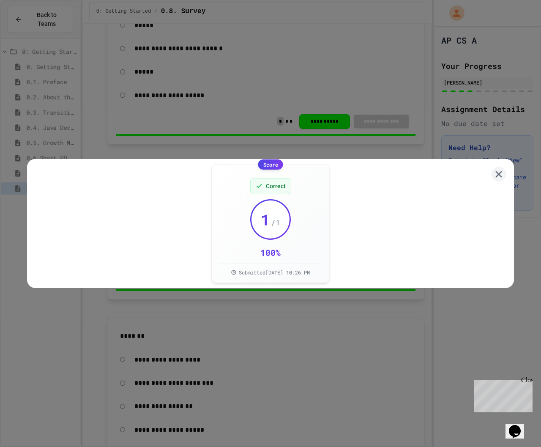
click at [508, 175] on div "Score Correct 1 / 1 100 % Submitted [DATE] 10:26 PM" at bounding box center [270, 223] width 487 height 129
click at [495, 171] on icon at bounding box center [499, 174] width 10 height 10
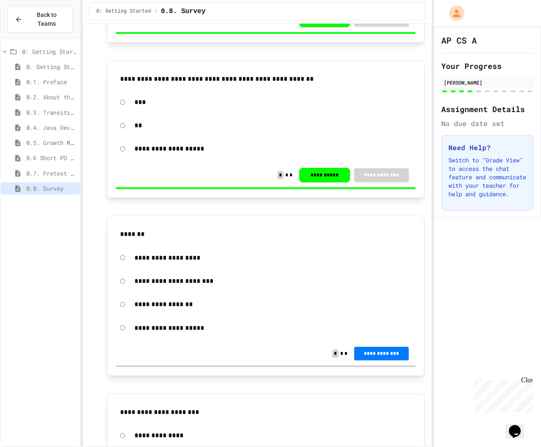
scroll to position [972, 0]
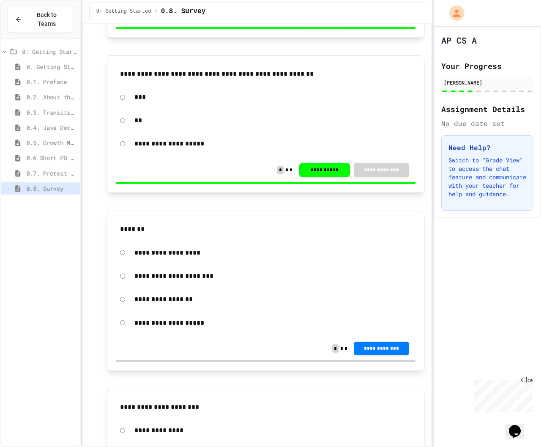
click at [371, 349] on span "**********" at bounding box center [381, 348] width 41 height 7
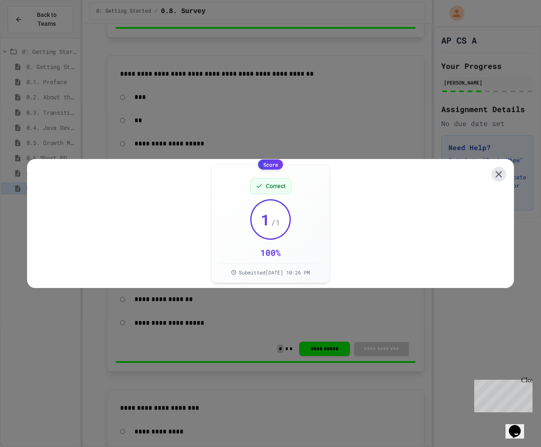
click at [498, 169] on icon at bounding box center [499, 174] width 11 height 11
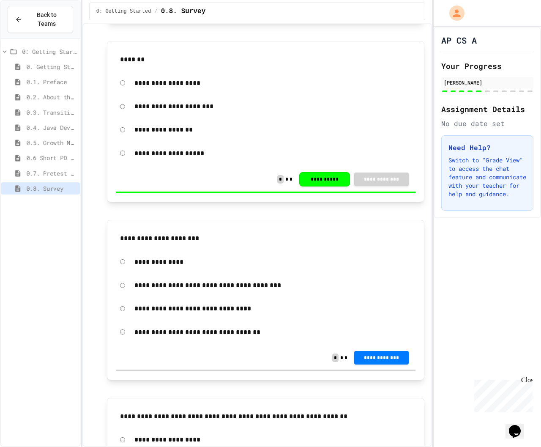
scroll to position [1210, 0]
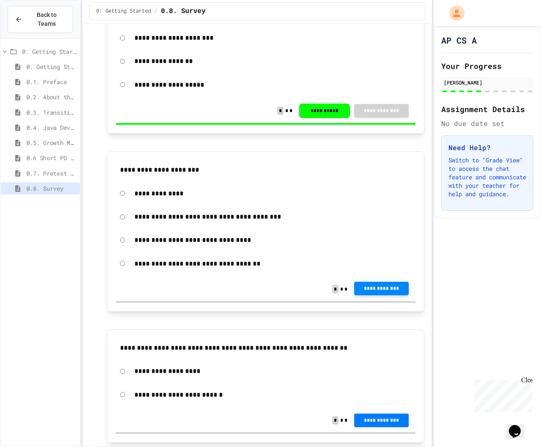
click at [388, 284] on button "**********" at bounding box center [382, 289] width 54 height 14
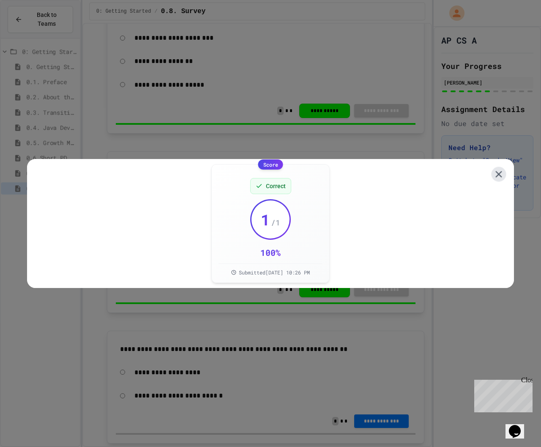
click at [503, 170] on icon at bounding box center [499, 174] width 11 height 11
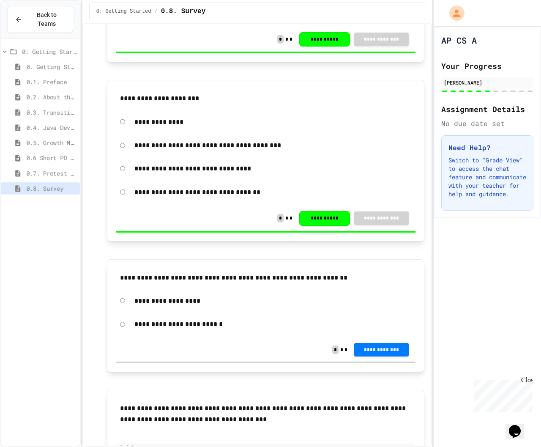
scroll to position [1282, 0]
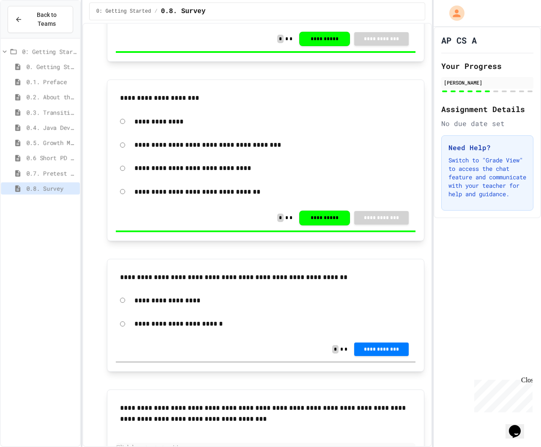
click at [373, 349] on span "**********" at bounding box center [381, 349] width 41 height 7
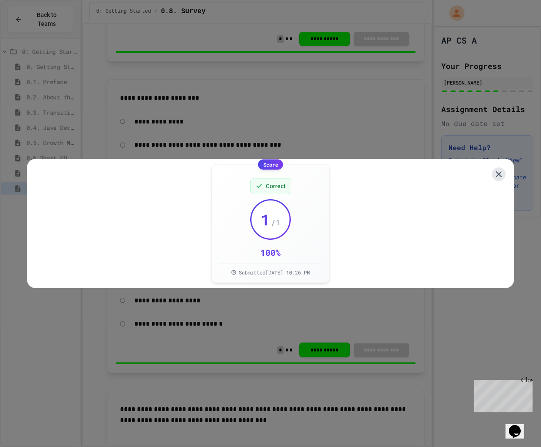
click at [496, 173] on icon at bounding box center [499, 174] width 6 height 6
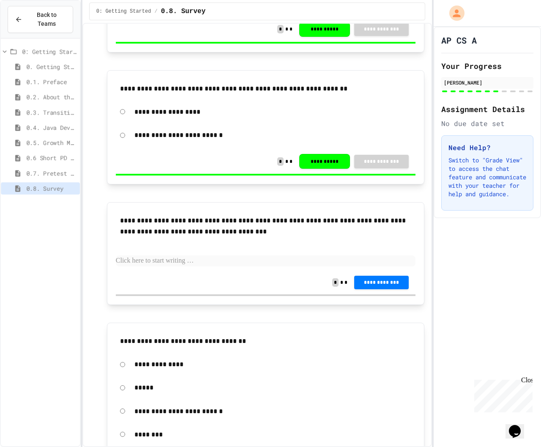
scroll to position [1498, 0]
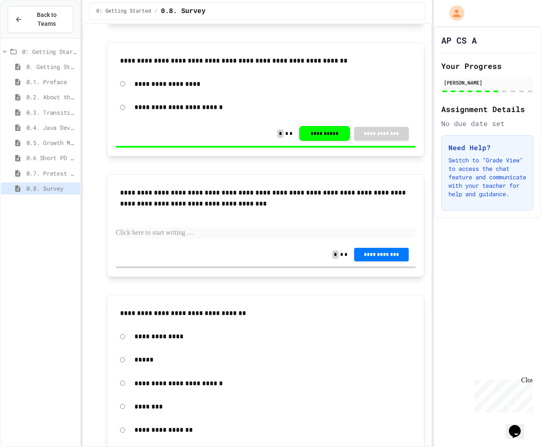
click at [179, 234] on p at bounding box center [266, 233] width 300 height 11
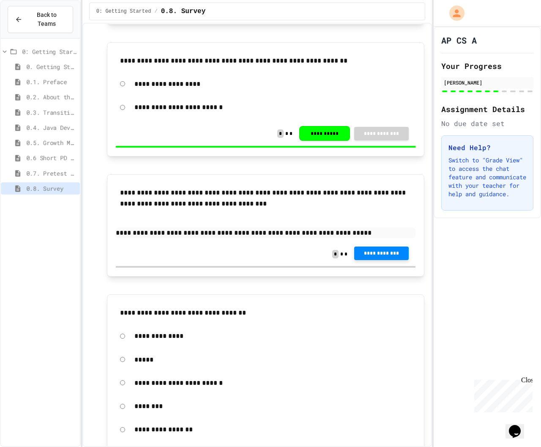
click at [400, 255] on span "**********" at bounding box center [381, 253] width 41 height 7
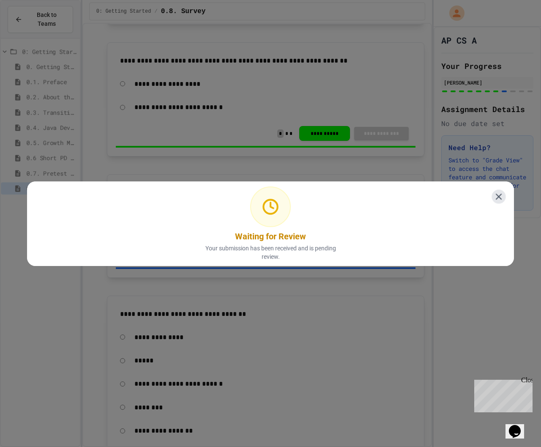
click at [498, 192] on icon at bounding box center [499, 196] width 11 height 11
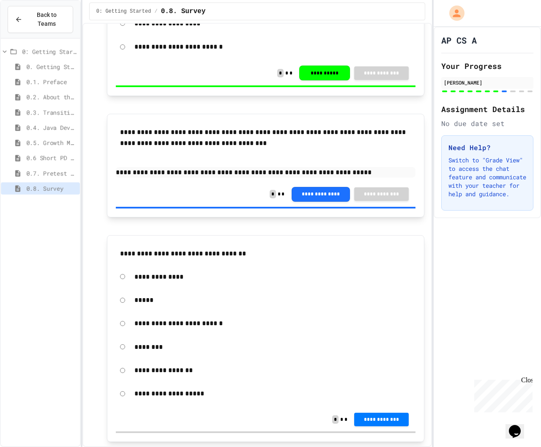
scroll to position [1579, 0]
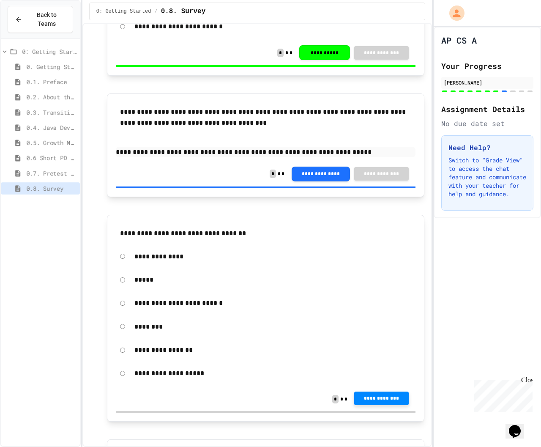
click at [366, 366] on button "**********" at bounding box center [382, 399] width 54 height 14
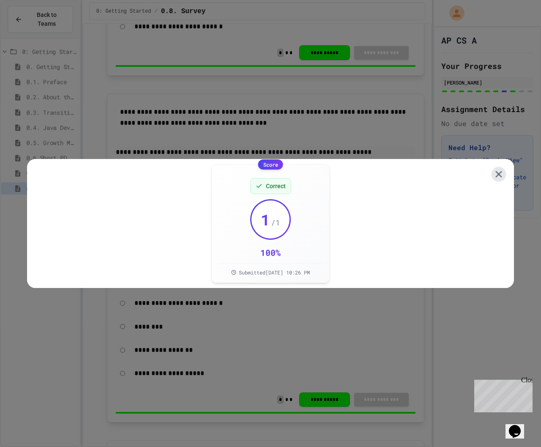
click at [501, 169] on icon at bounding box center [499, 174] width 11 height 11
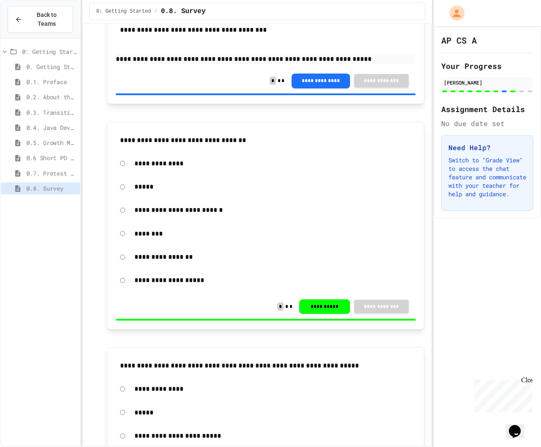
scroll to position [1831, 0]
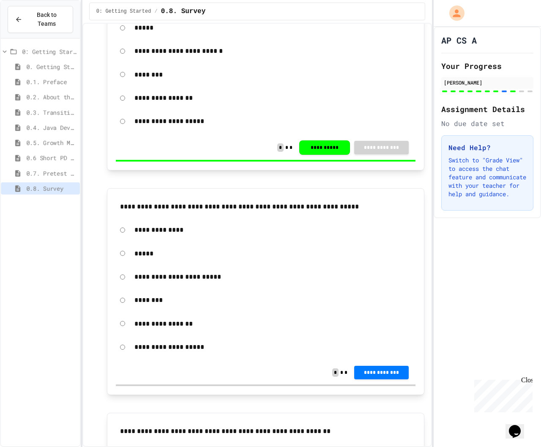
click at [382, 366] on button "**********" at bounding box center [382, 373] width 54 height 14
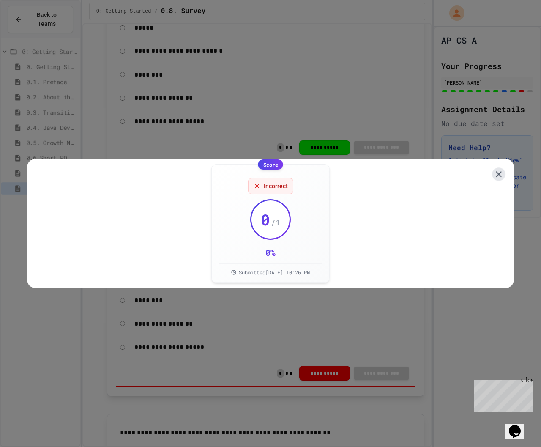
click at [498, 169] on icon at bounding box center [499, 174] width 10 height 10
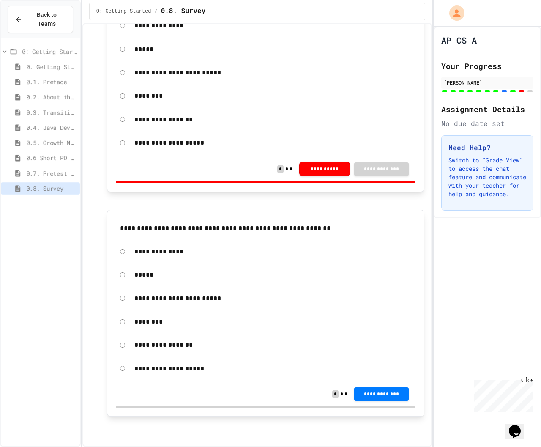
scroll to position [2036, 0]
click at [375, 366] on span "**********" at bounding box center [381, 393] width 41 height 7
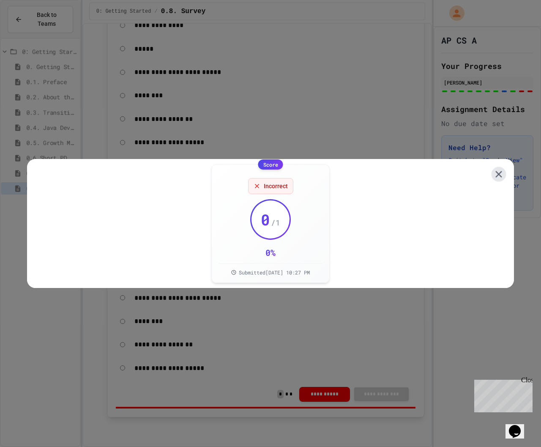
click at [503, 174] on icon at bounding box center [499, 174] width 11 height 11
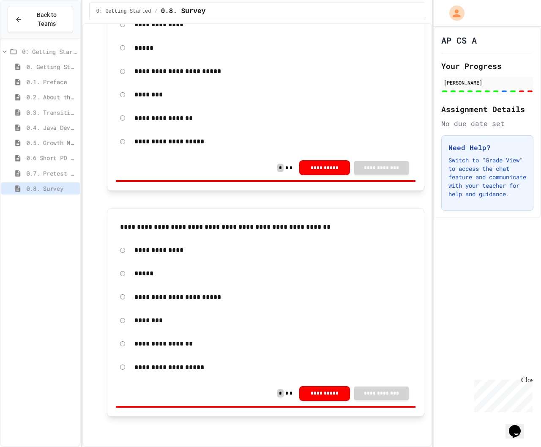
scroll to position [0, 0]
